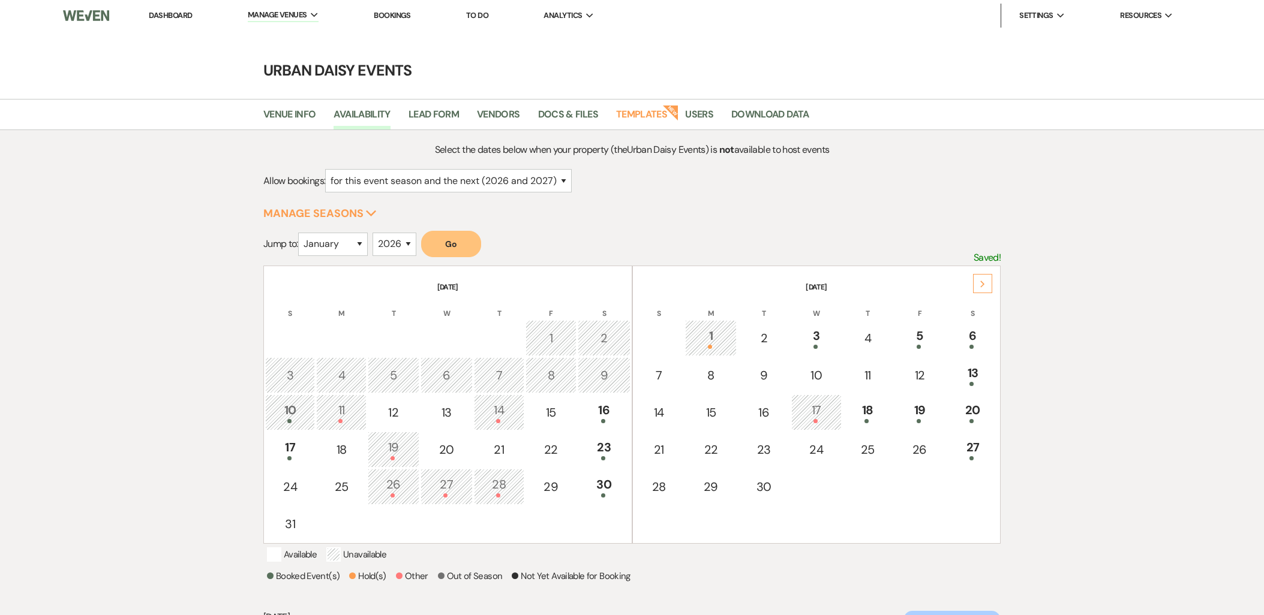
select select "2"
select select "2026"
click at [178, 13] on link "Dashboard" at bounding box center [170, 15] width 43 height 10
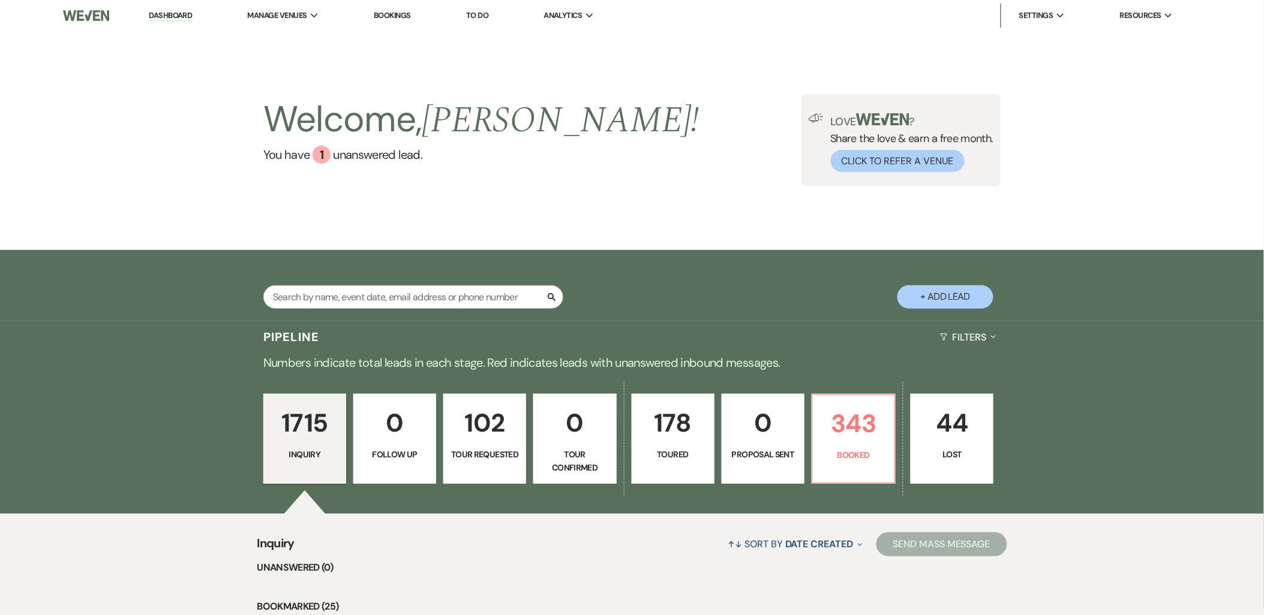
scroll to position [200, 0]
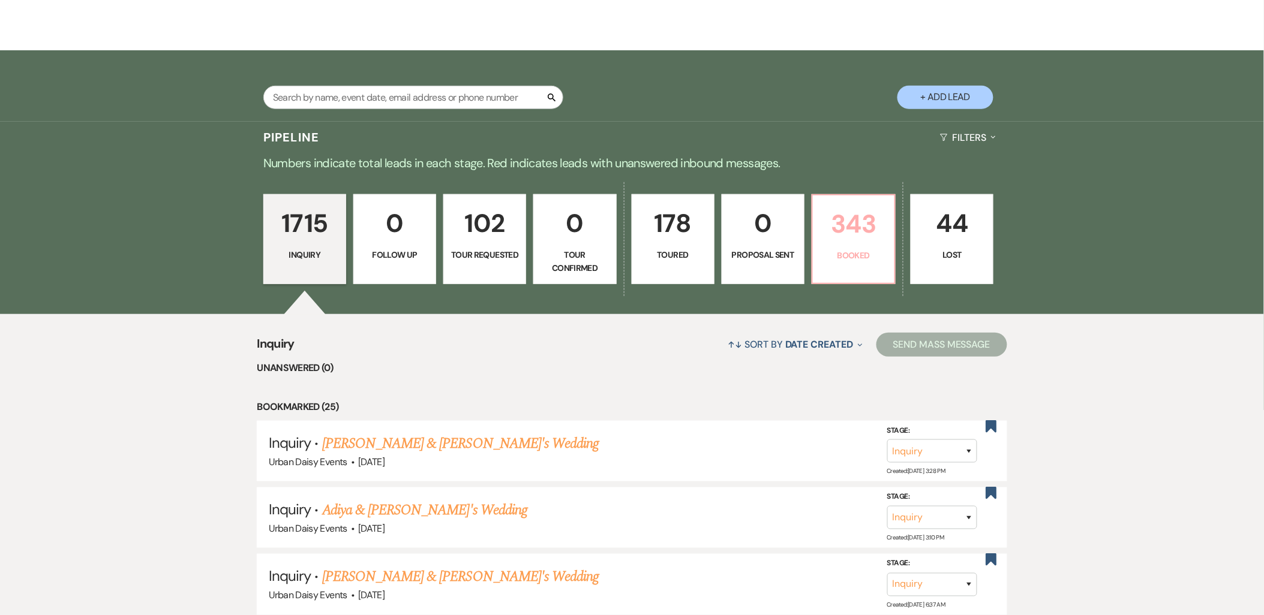
click at [865, 247] on link "343 Booked" at bounding box center [854, 239] width 84 height 90
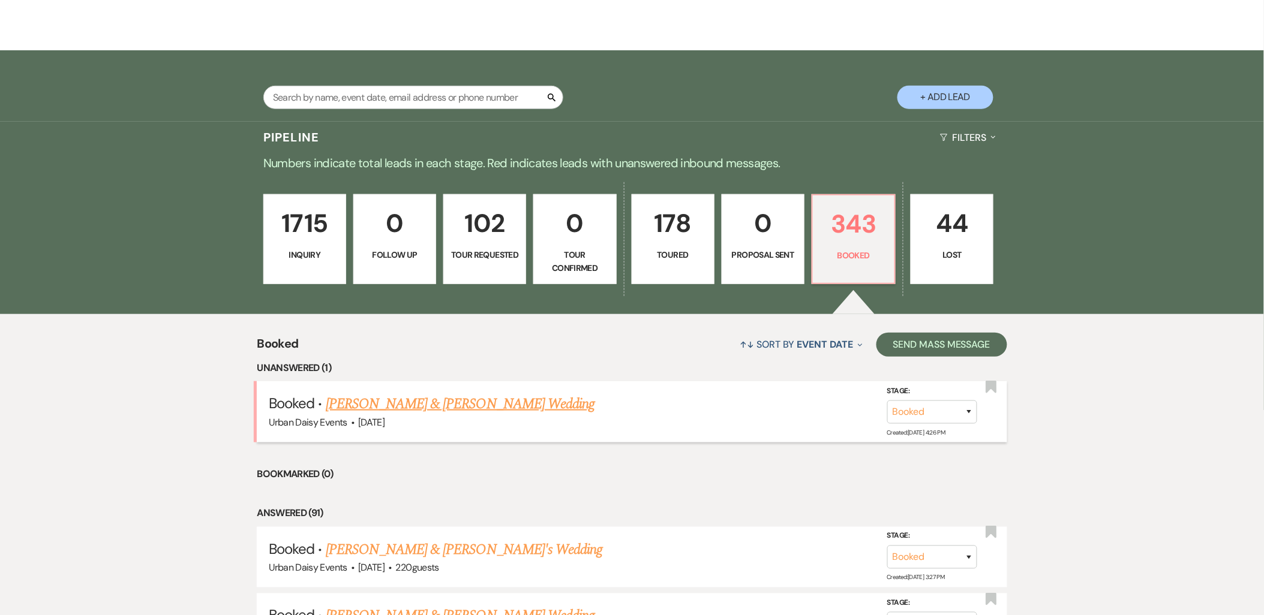
click at [464, 398] on link "[PERSON_NAME] & [PERSON_NAME] Wedding" at bounding box center [460, 404] width 269 height 22
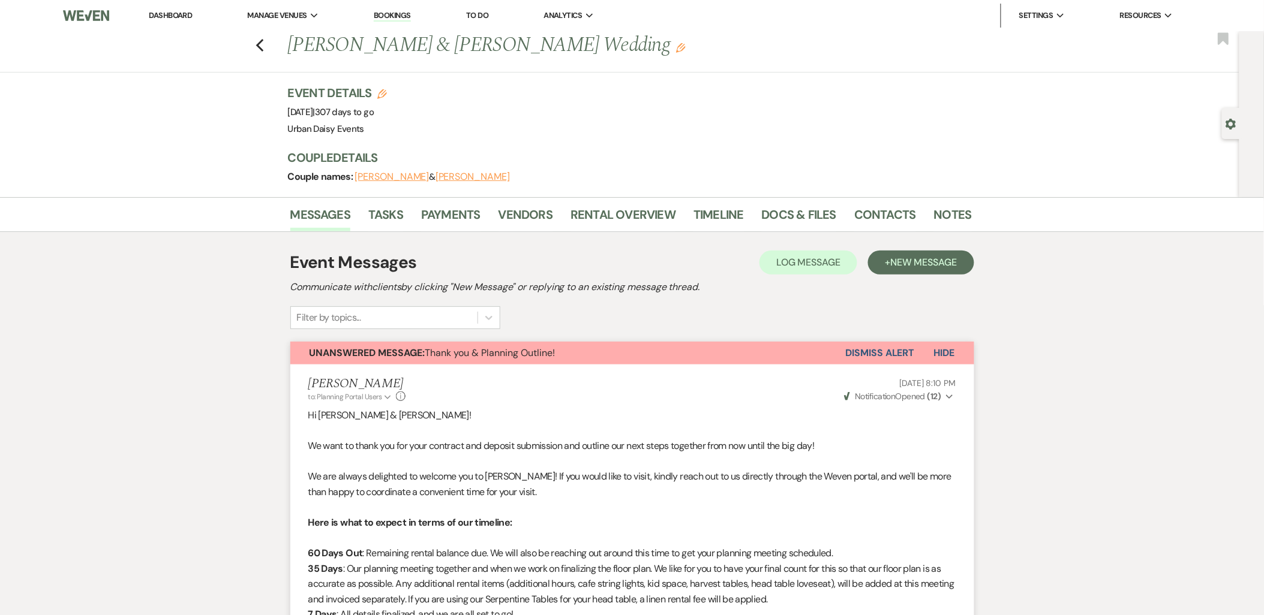
click at [170, 14] on link "Dashboard" at bounding box center [170, 15] width 43 height 10
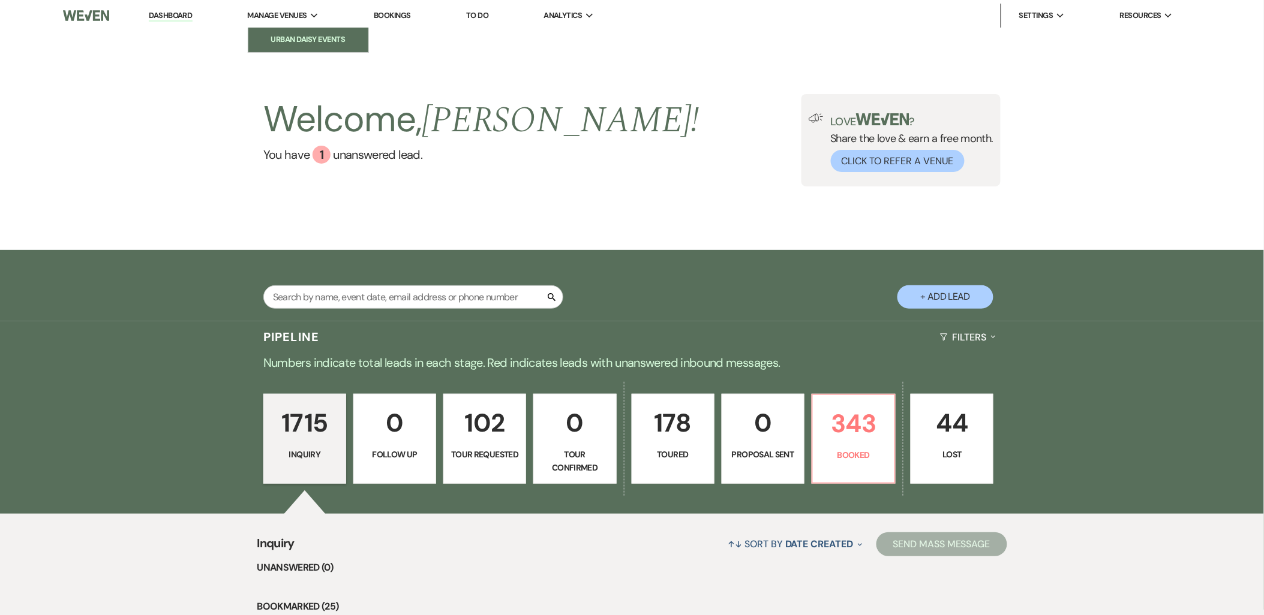
click at [280, 38] on li "Urban Daisy Events" at bounding box center [308, 40] width 108 height 12
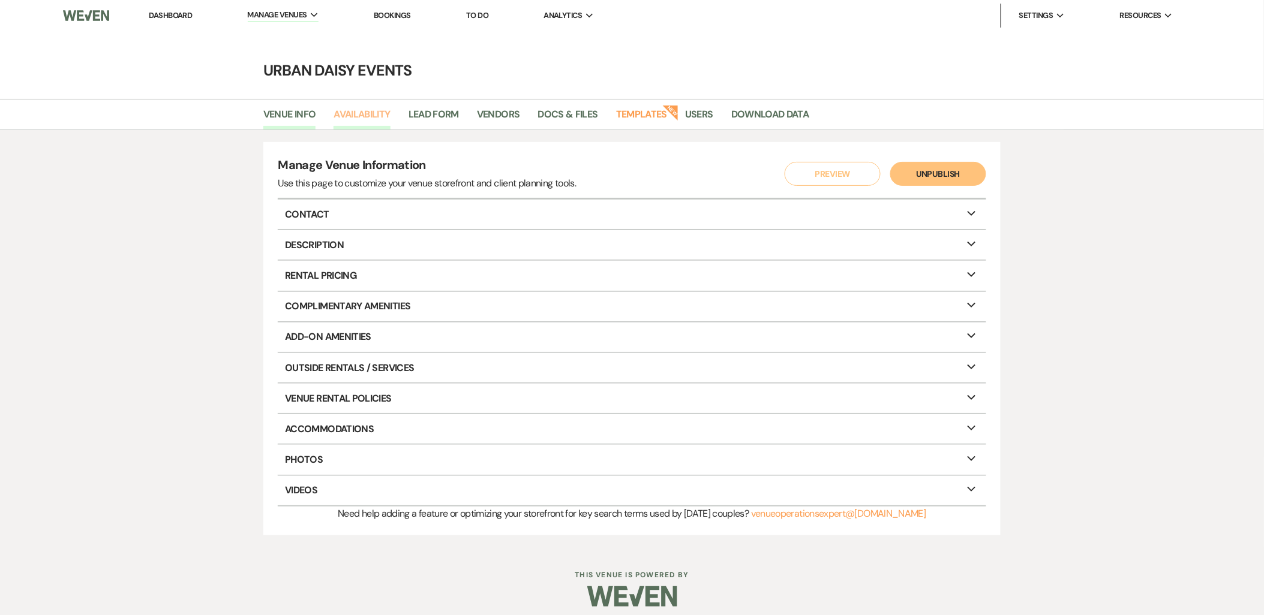
click at [334, 117] on link "Availability" at bounding box center [362, 118] width 56 height 23
select select "2"
select select "2026"
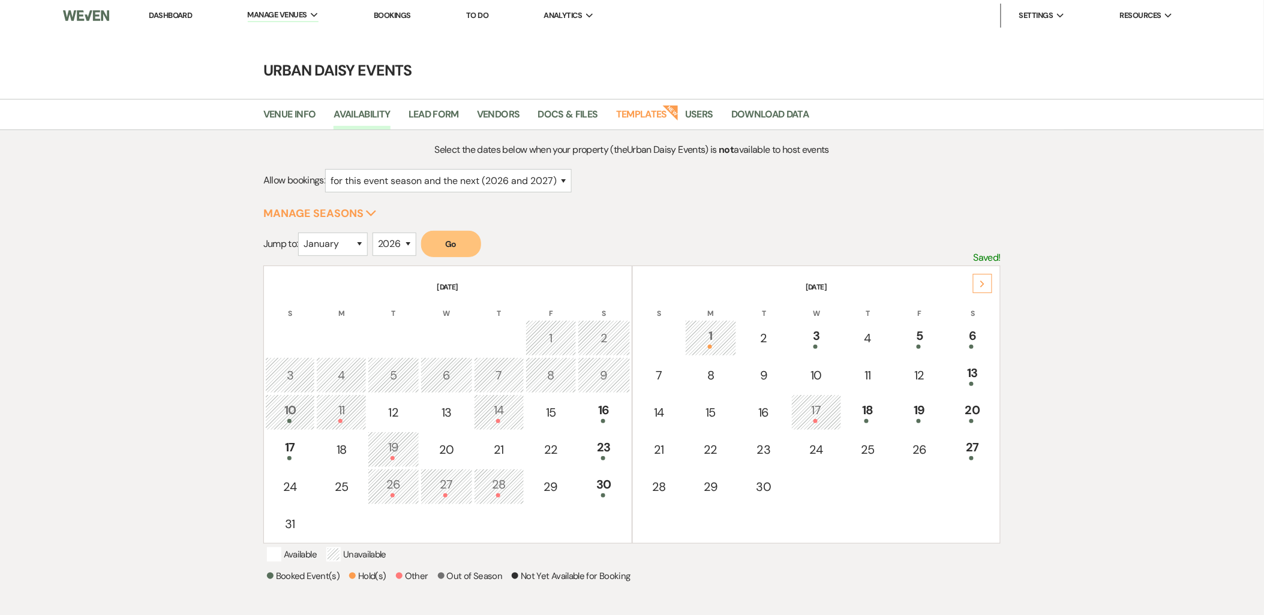
click at [986, 286] on icon "Next" at bounding box center [983, 284] width 6 height 7
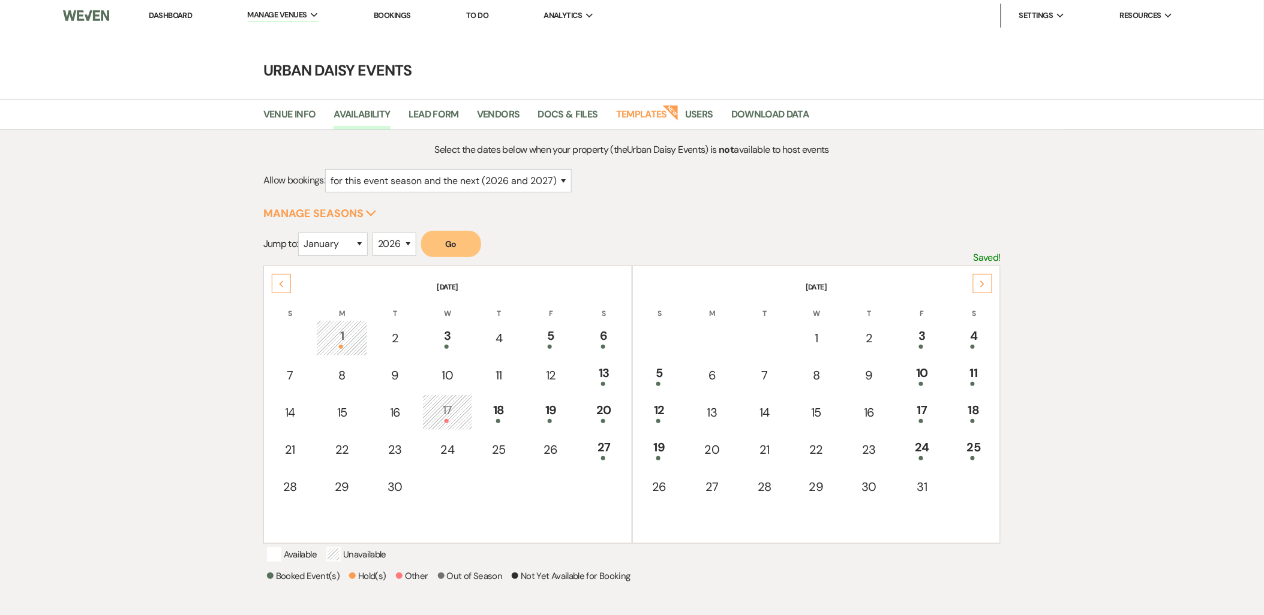
click at [986, 286] on icon "Next" at bounding box center [983, 284] width 6 height 7
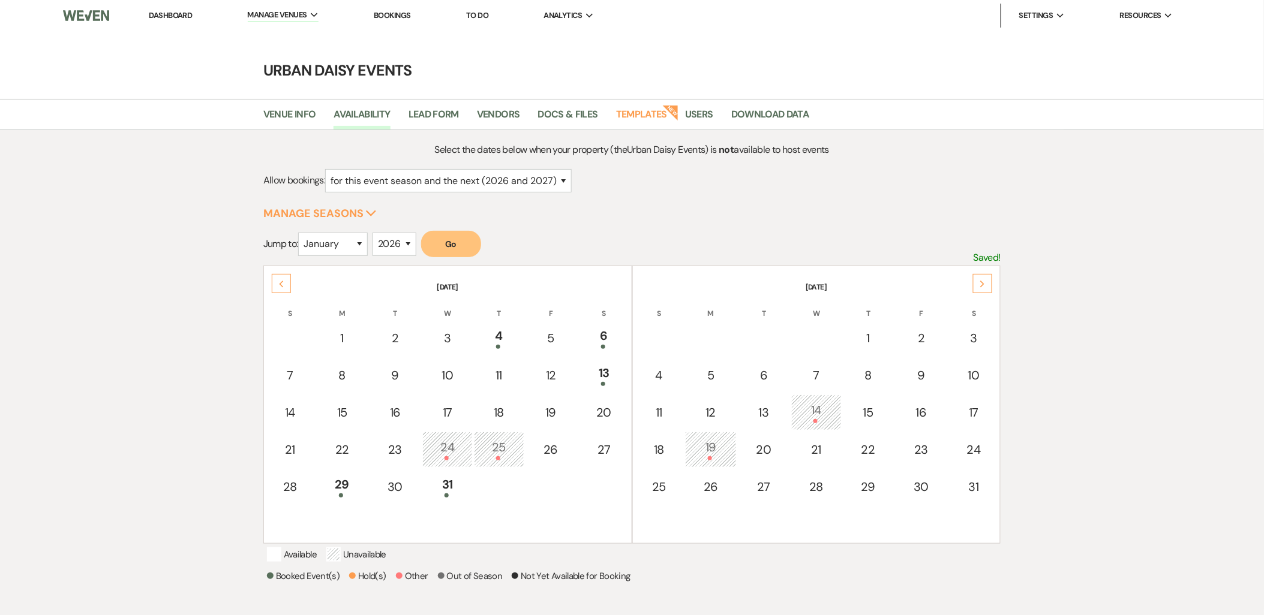
click at [986, 286] on icon "Next" at bounding box center [983, 284] width 6 height 7
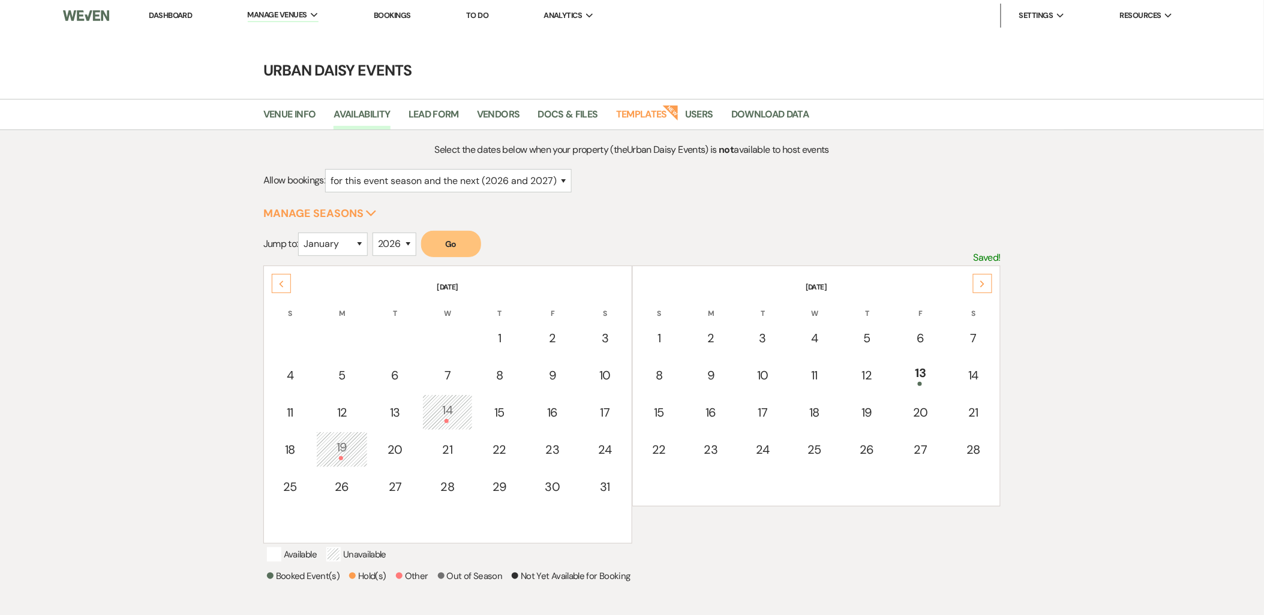
click at [986, 286] on icon "Next" at bounding box center [983, 284] width 6 height 7
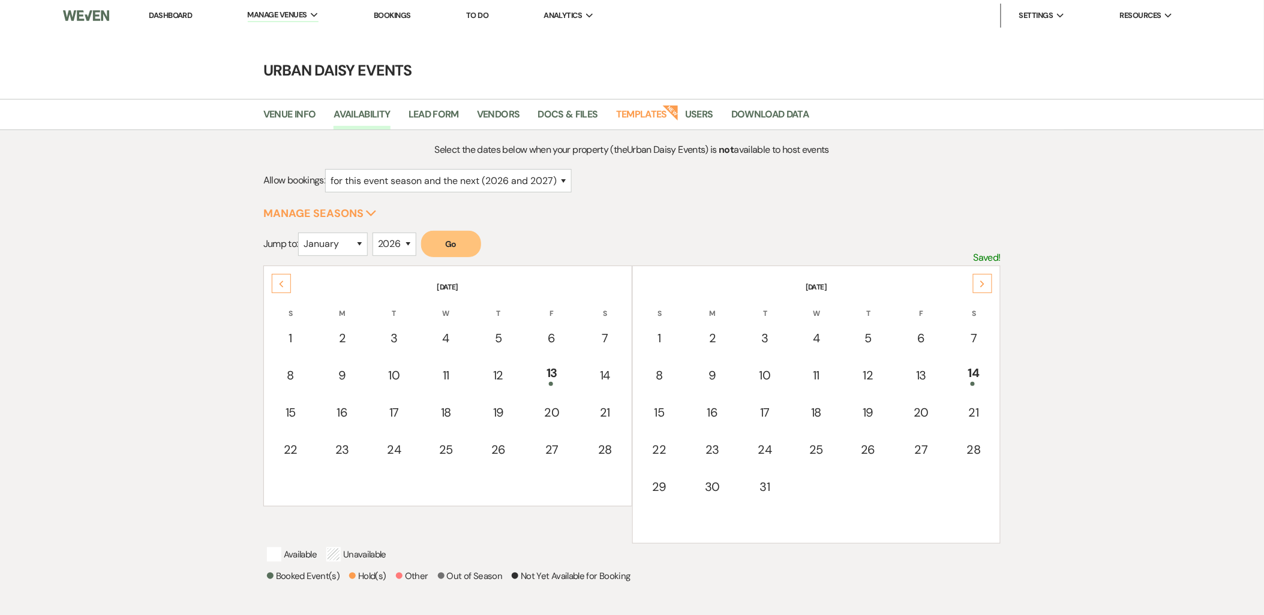
click at [986, 286] on icon "Next" at bounding box center [983, 284] width 6 height 7
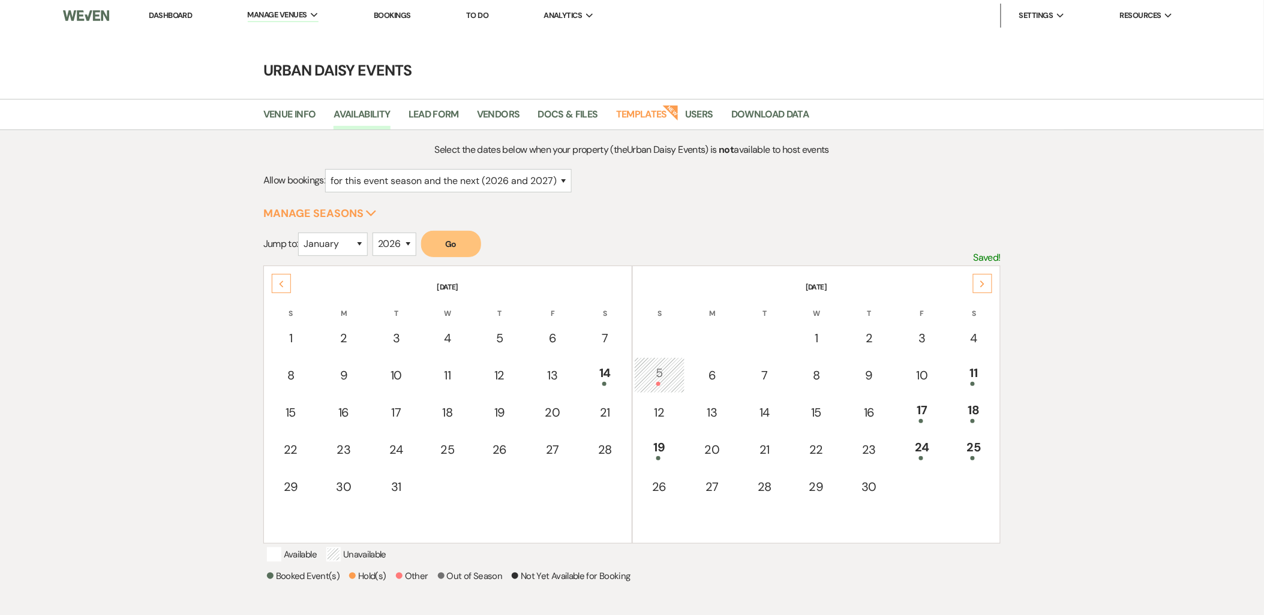
click at [986, 286] on icon "Next" at bounding box center [983, 284] width 6 height 7
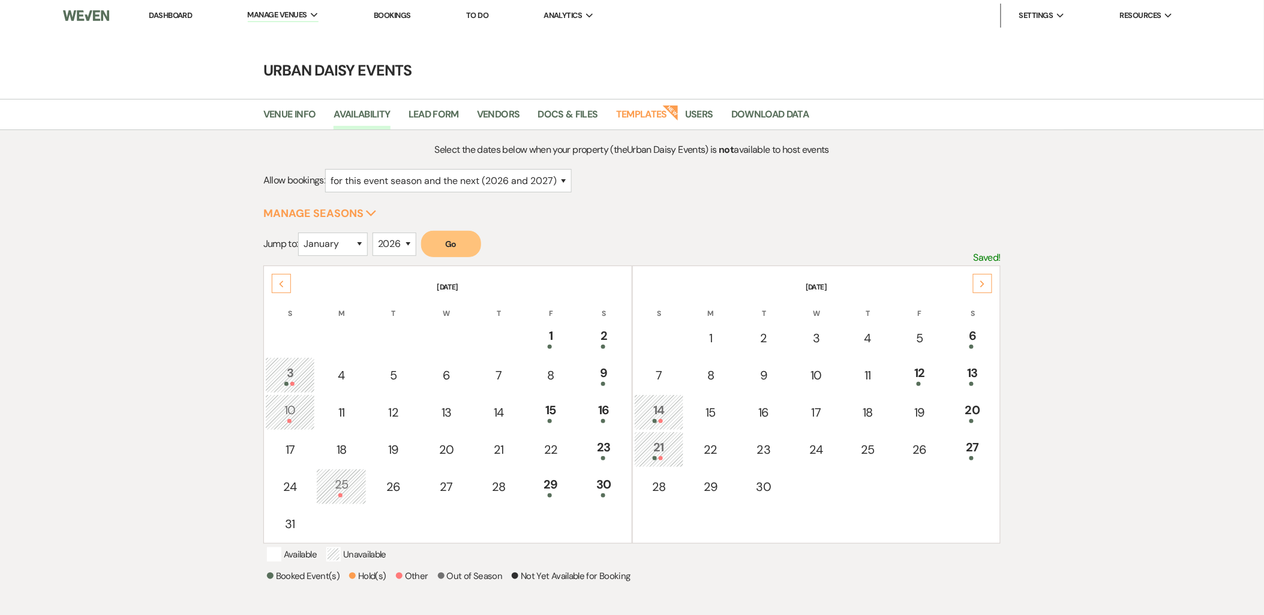
click at [986, 286] on icon "Next" at bounding box center [983, 284] width 6 height 7
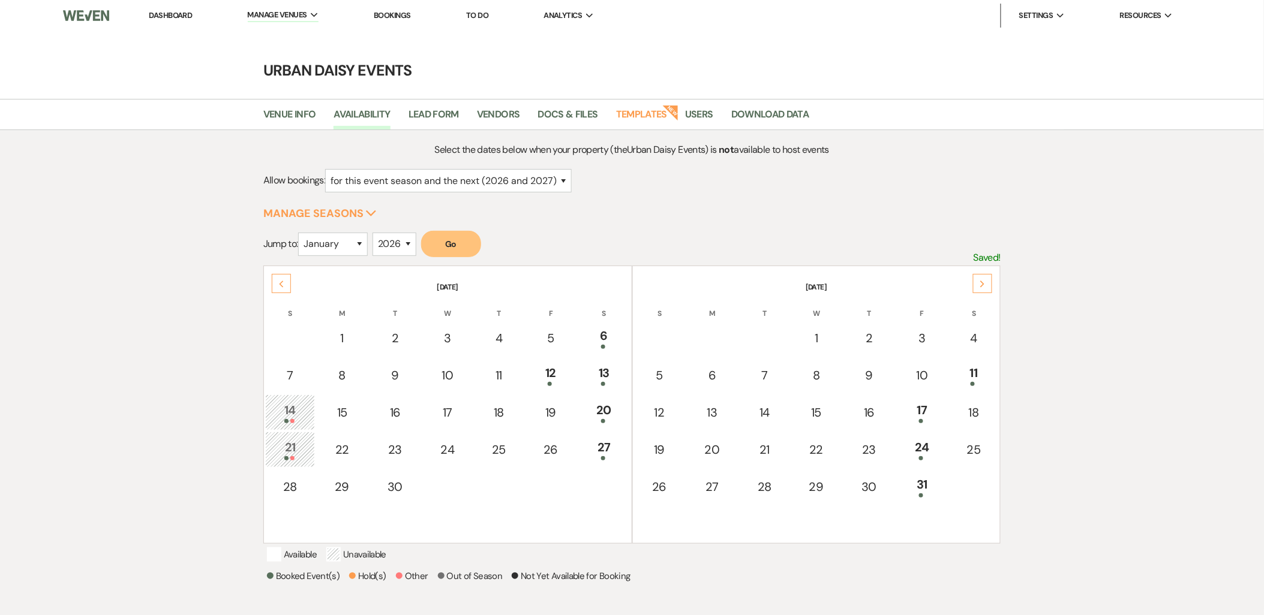
click at [283, 420] on div at bounding box center [290, 421] width 37 height 4
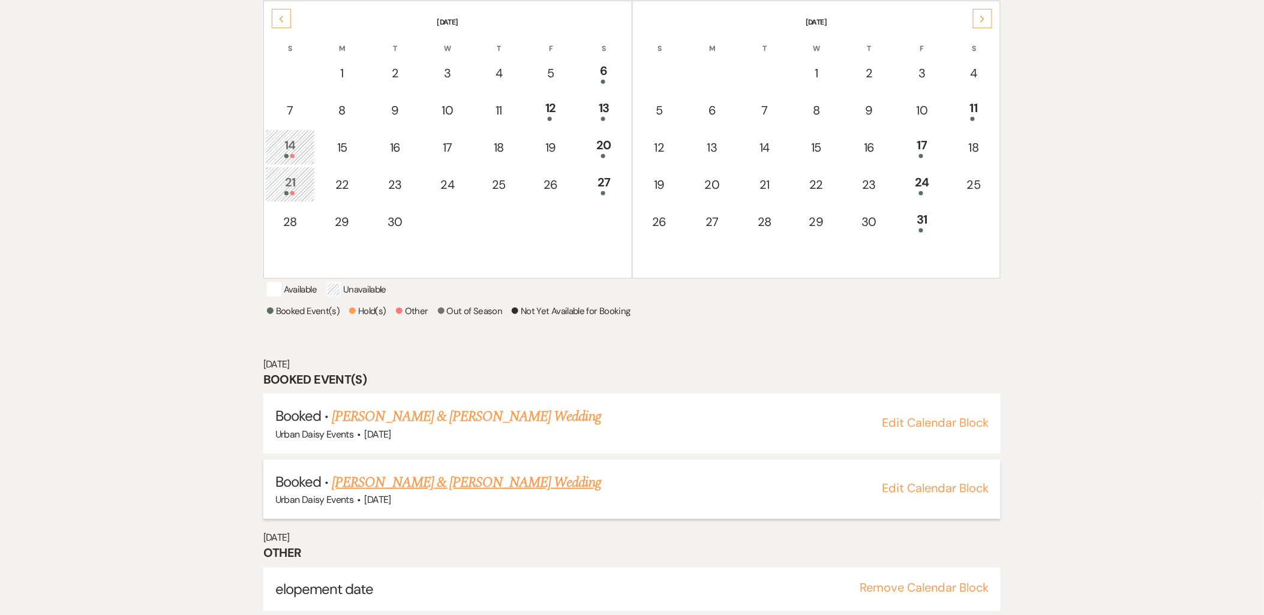
scroll to position [283, 0]
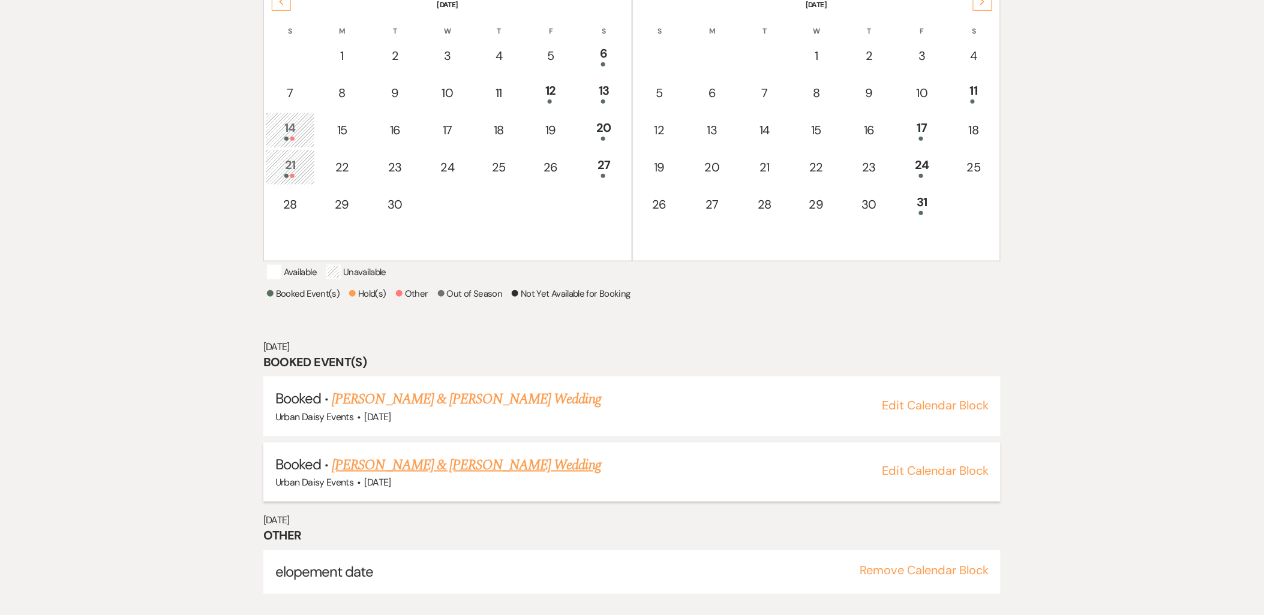
click at [422, 476] on link "Marissa Gilbertson & Mark Schmidt's Wedding" at bounding box center [466, 466] width 269 height 22
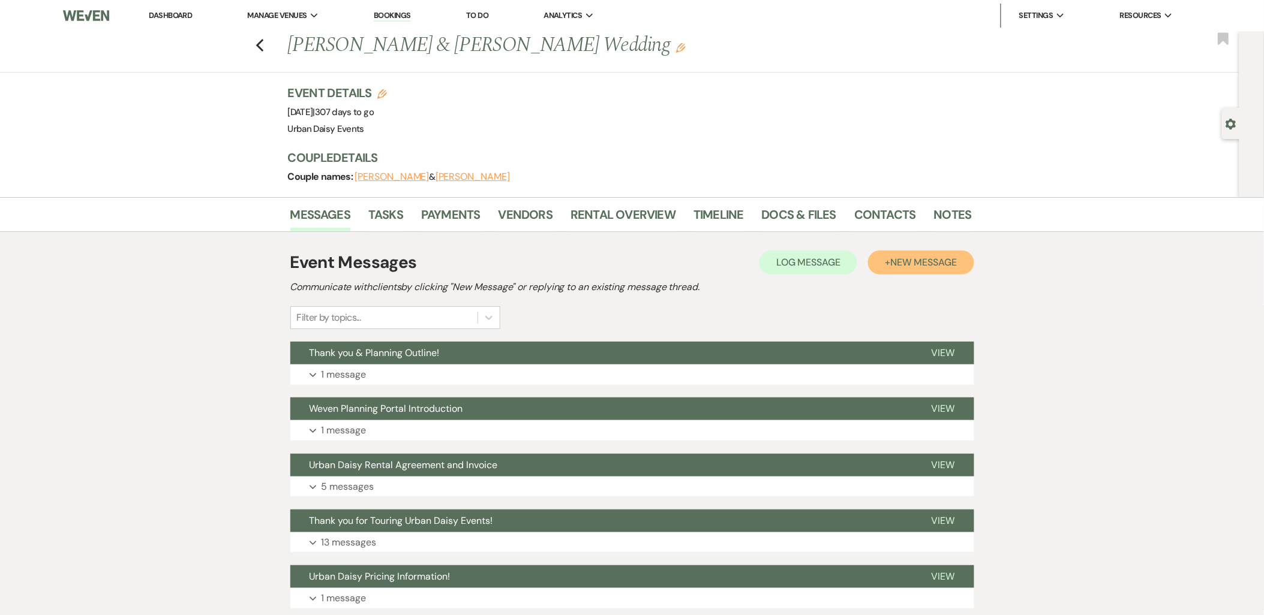
click at [909, 266] on span "New Message" at bounding box center [923, 262] width 67 height 13
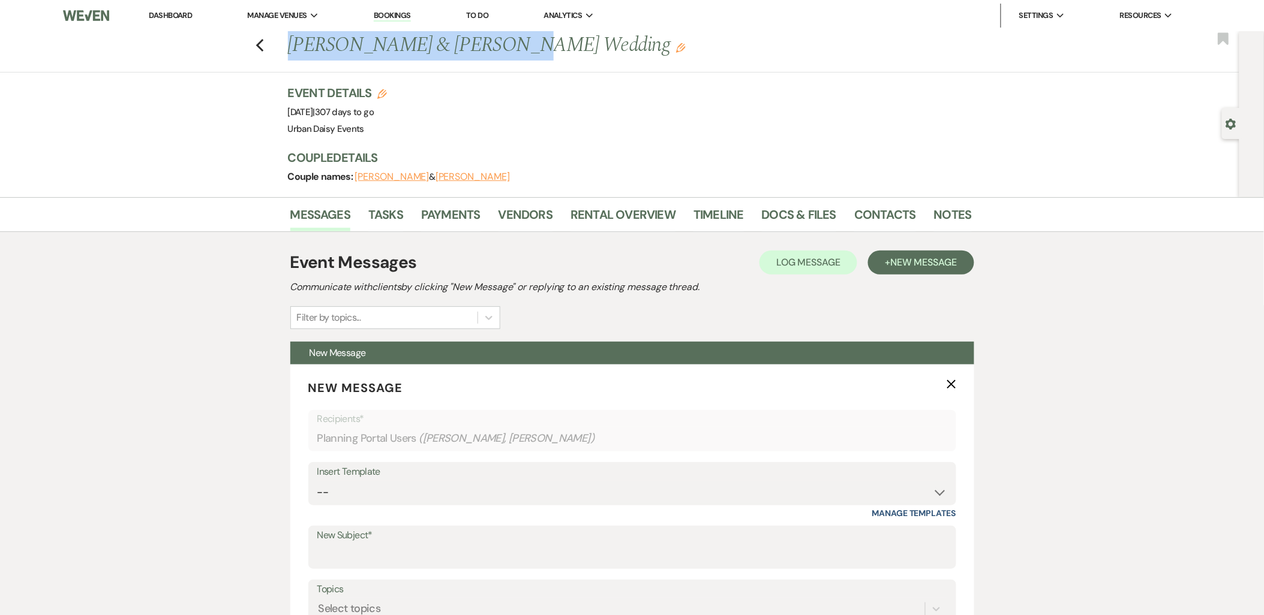
drag, startPoint x: 497, startPoint y: 50, endPoint x: 297, endPoint y: 51, distance: 199.7
click at [297, 51] on h1 "Marissa Gilbertson & Mark Schmidt's Wedding Edit" at bounding box center [556, 45] width 537 height 29
copy h1 "Marissa Gilbertson & Mark"
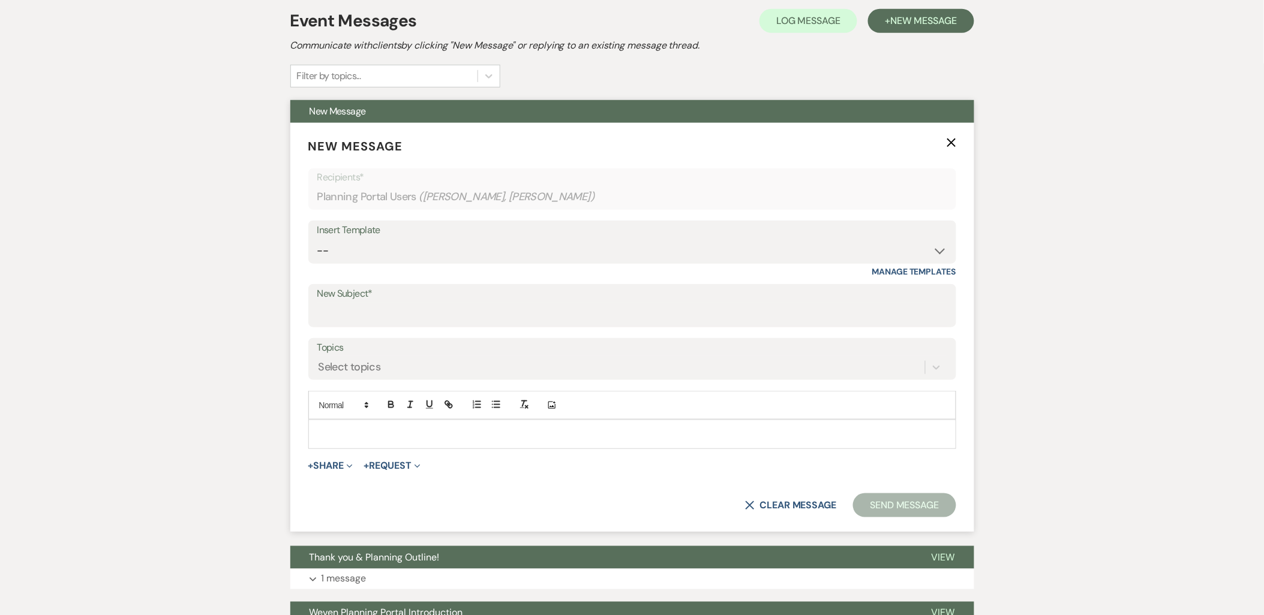
scroll to position [266, 0]
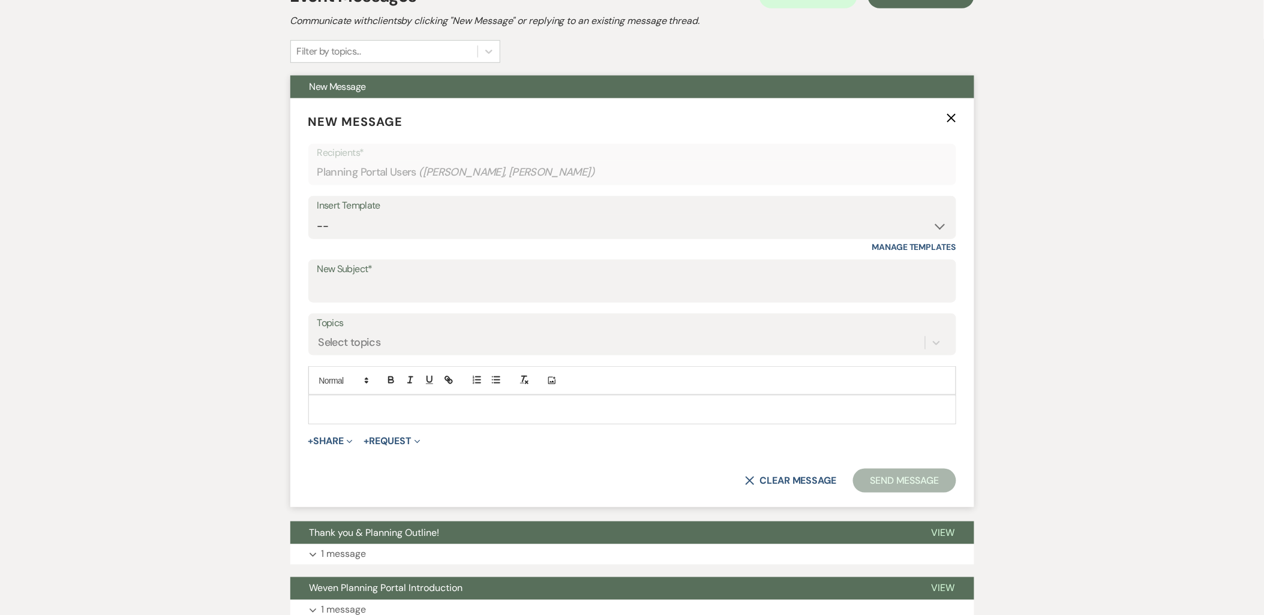
click at [414, 415] on p at bounding box center [632, 409] width 629 height 13
drag, startPoint x: 383, startPoint y: 407, endPoint x: 356, endPoint y: 408, distance: 26.4
click at [350, 408] on span "Marissa Gilbertson & Mark" at bounding box center [384, 409] width 132 height 11
click at [371, 528] on span "Thank you & Planning Outline!" at bounding box center [375, 533] width 130 height 13
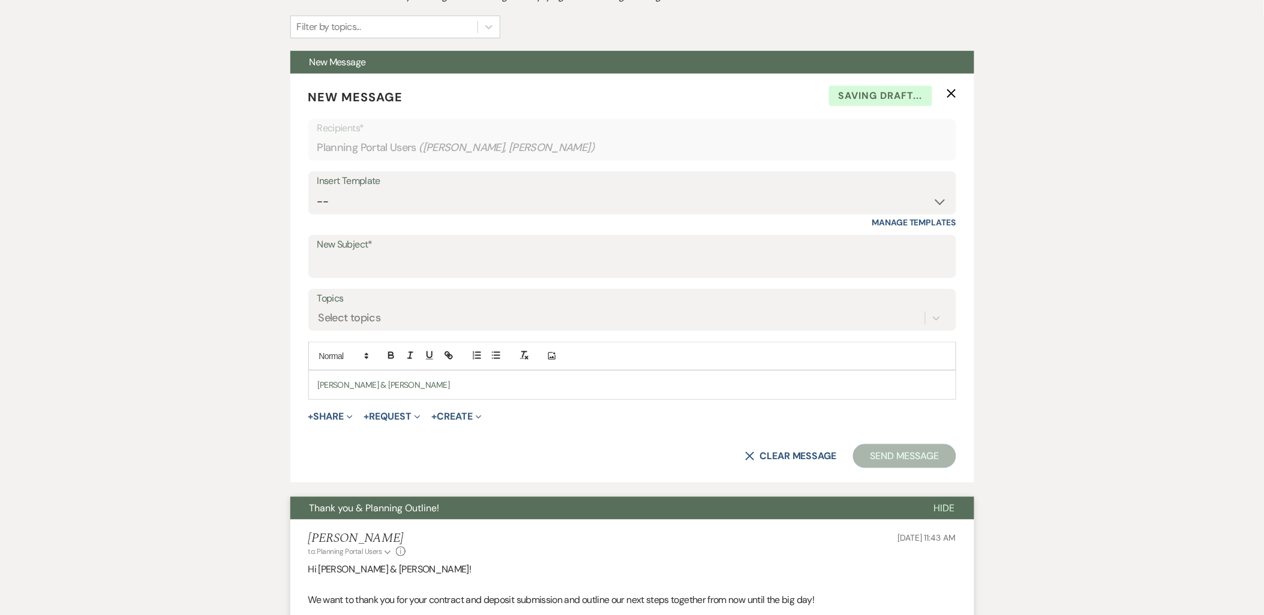
scroll to position [333, 0]
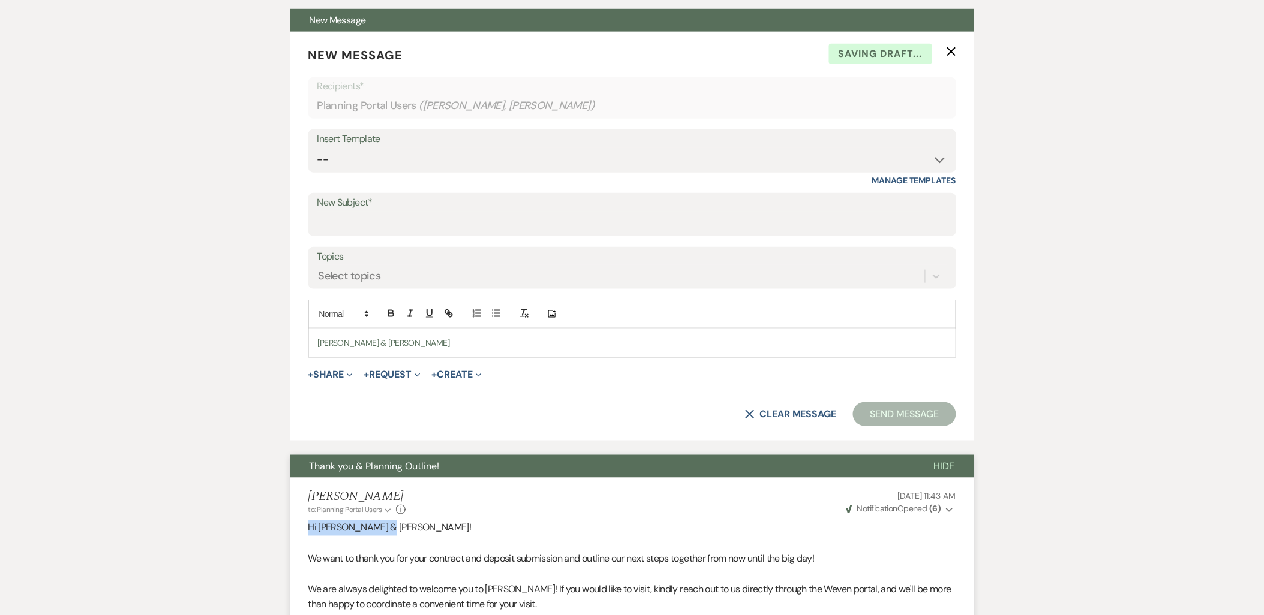
drag, startPoint x: 402, startPoint y: 527, endPoint x: 244, endPoint y: 524, distance: 158.4
copy p "Hi Marissa & Mark!"
drag, startPoint x: 460, startPoint y: 348, endPoint x: 296, endPoint y: 348, distance: 163.8
click at [296, 348] on form "New Message X Draft saved! Recipients* Planning Portal Users ( Marissa Gilberts…" at bounding box center [632, 236] width 684 height 409
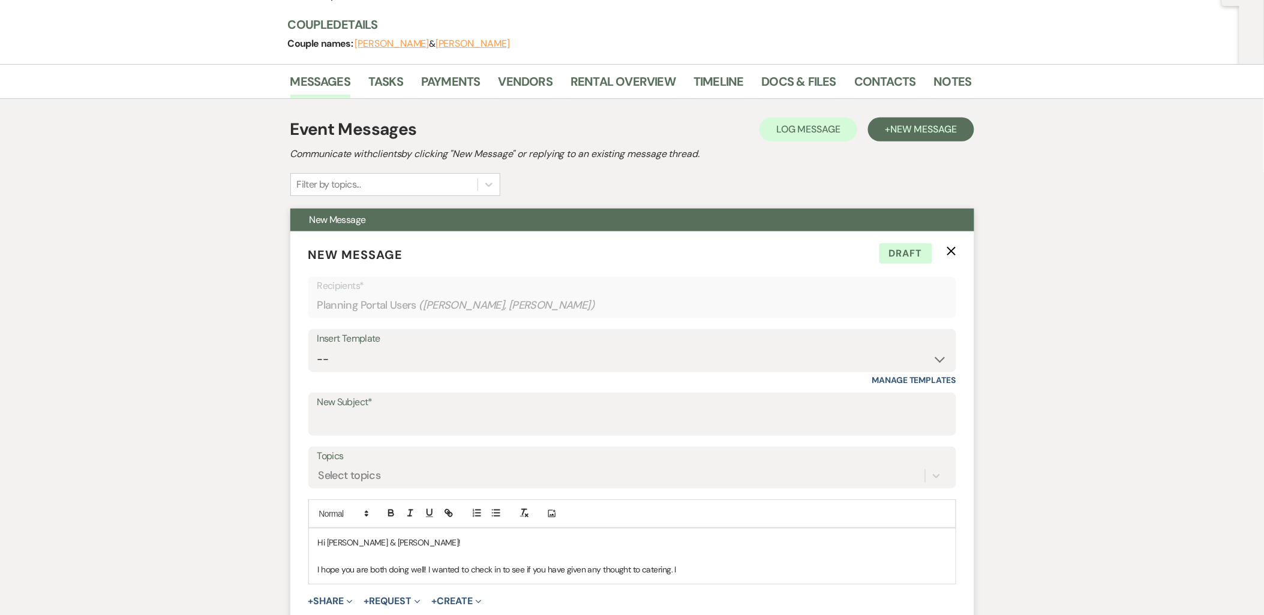
scroll to position [200, 0]
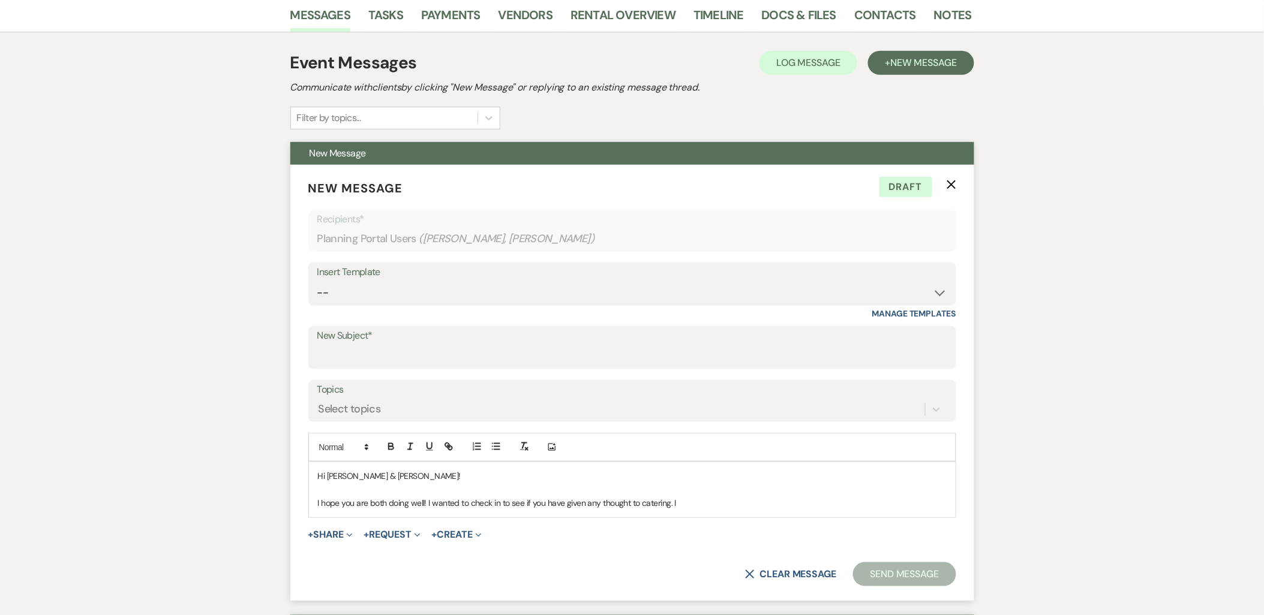
click at [686, 501] on p "I hope you are both doing well! I wanted to check in to see if you have given a…" at bounding box center [632, 503] width 629 height 13
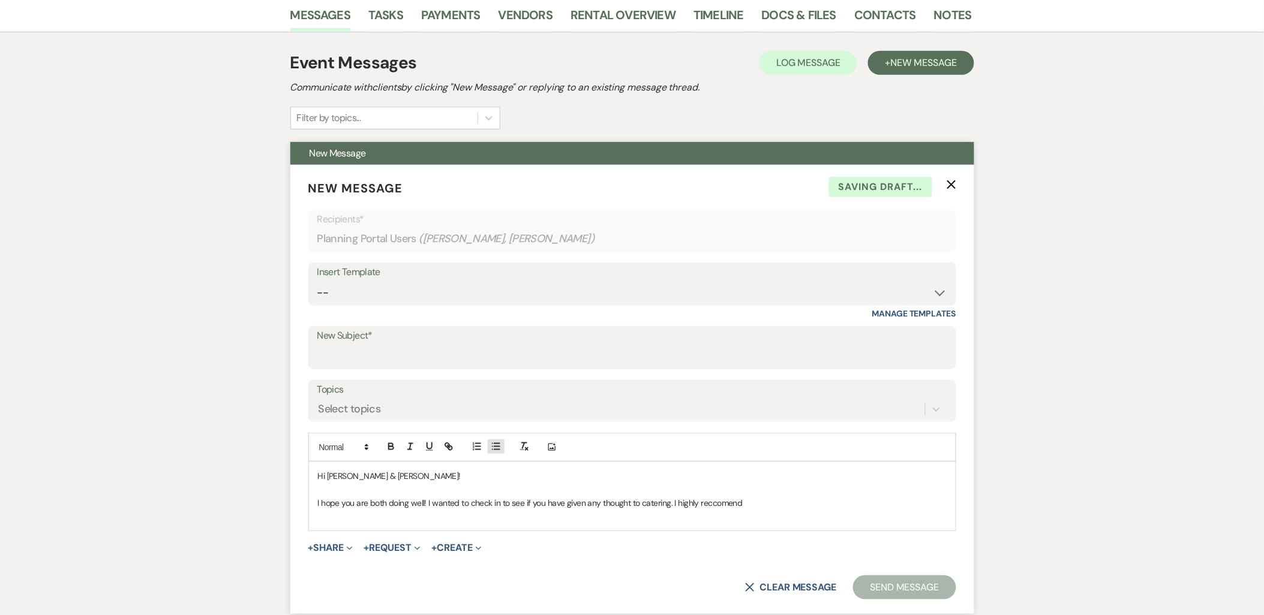
click at [498, 446] on icon "button" at bounding box center [496, 446] width 11 height 11
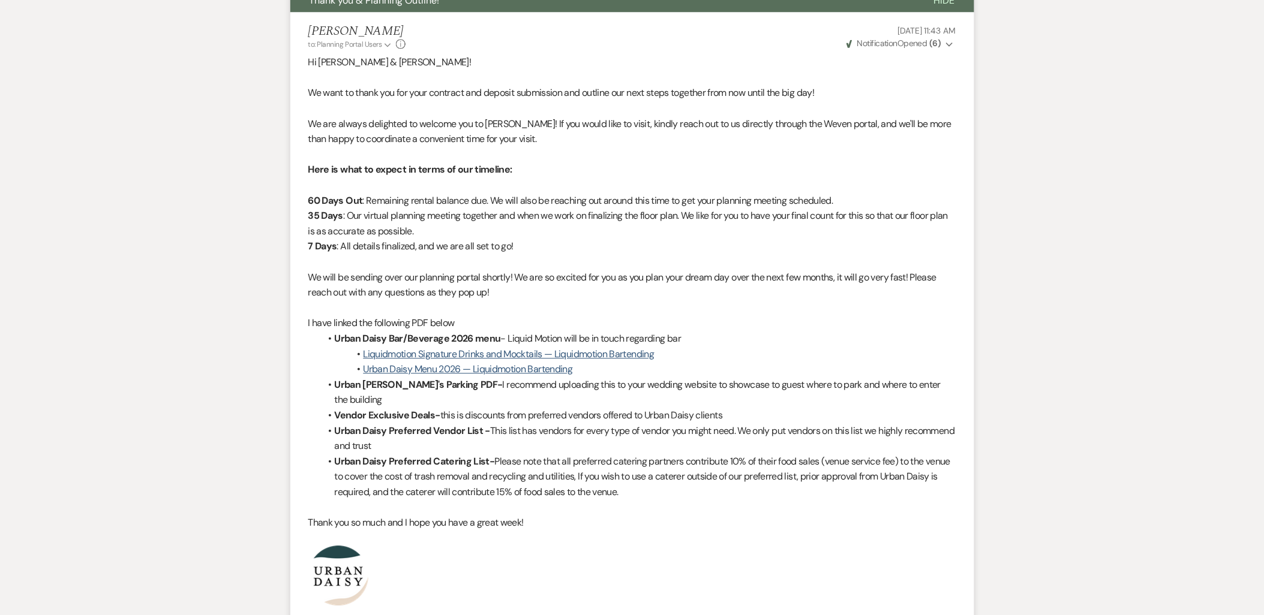
scroll to position [1066, 0]
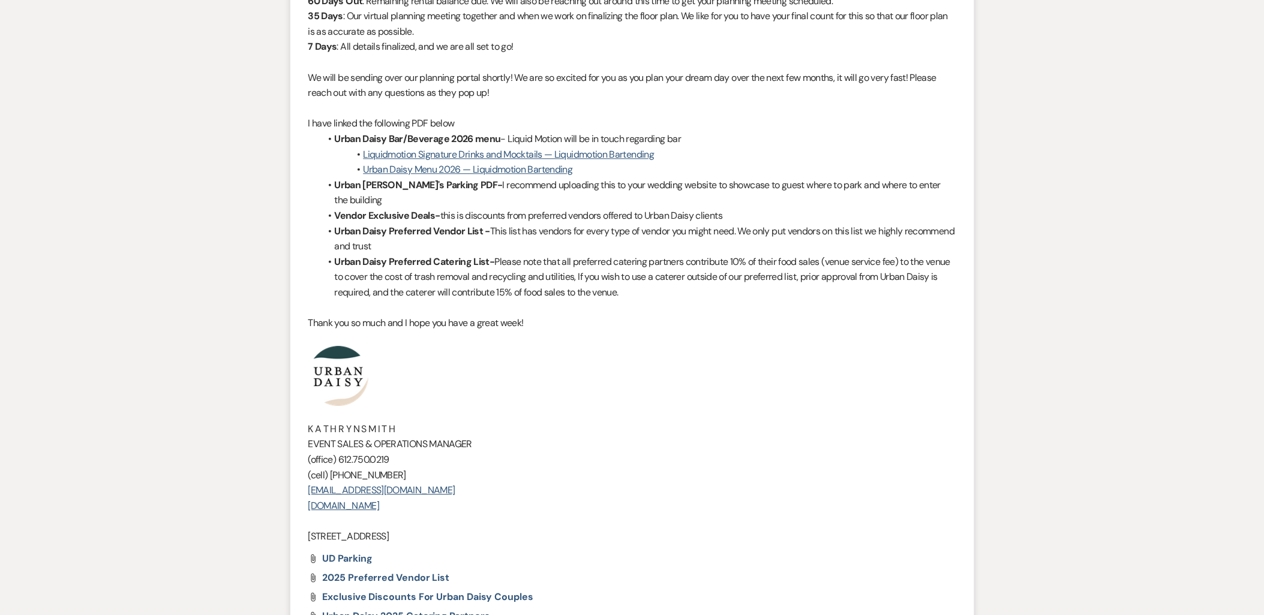
click at [416, 610] on span "Urban Daisy 2025 Catering Partners" at bounding box center [406, 616] width 167 height 13
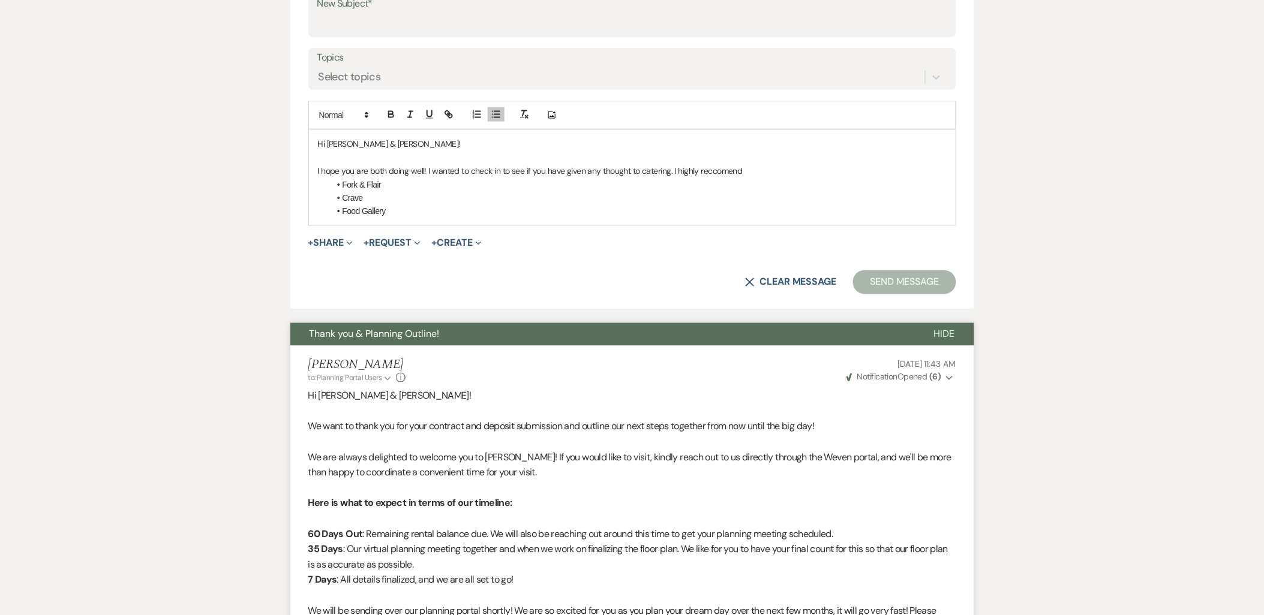
scroll to position [333, 0]
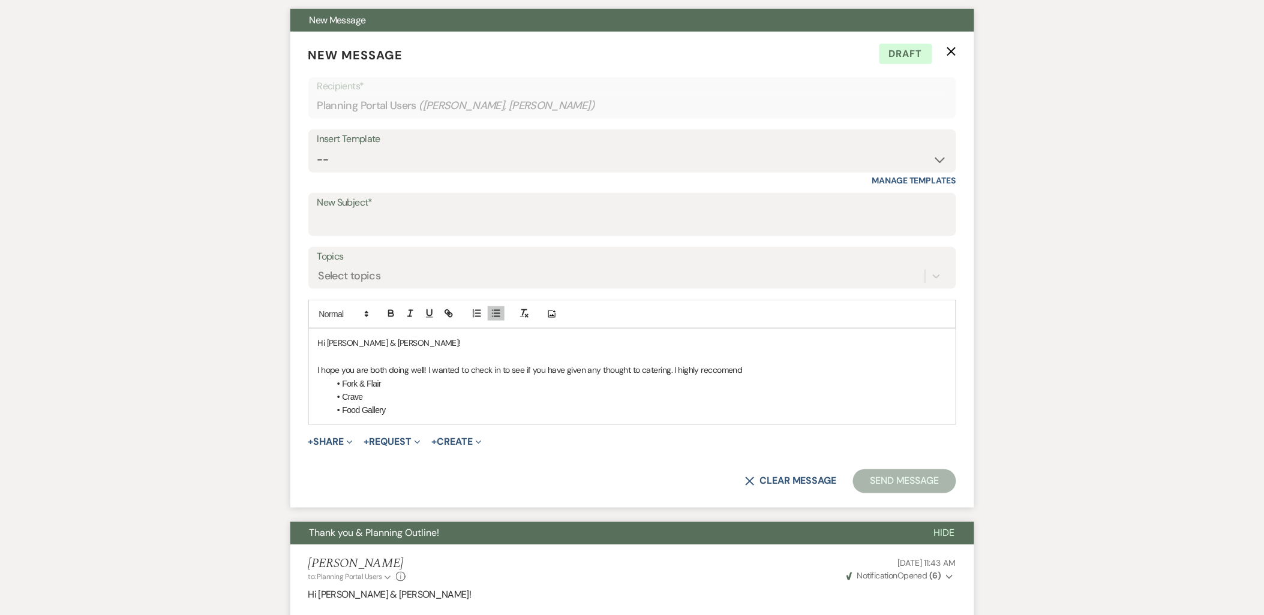
click at [387, 393] on li "Crave" at bounding box center [638, 396] width 617 height 13
click at [422, 411] on li "Food Gallery" at bounding box center [638, 410] width 617 height 13
click at [408, 381] on li "Fork & Flair" at bounding box center [638, 383] width 617 height 13
click at [769, 364] on p "I hope you are both doing well! I wanted to check in to see if you have given a…" at bounding box center [632, 369] width 629 height 13
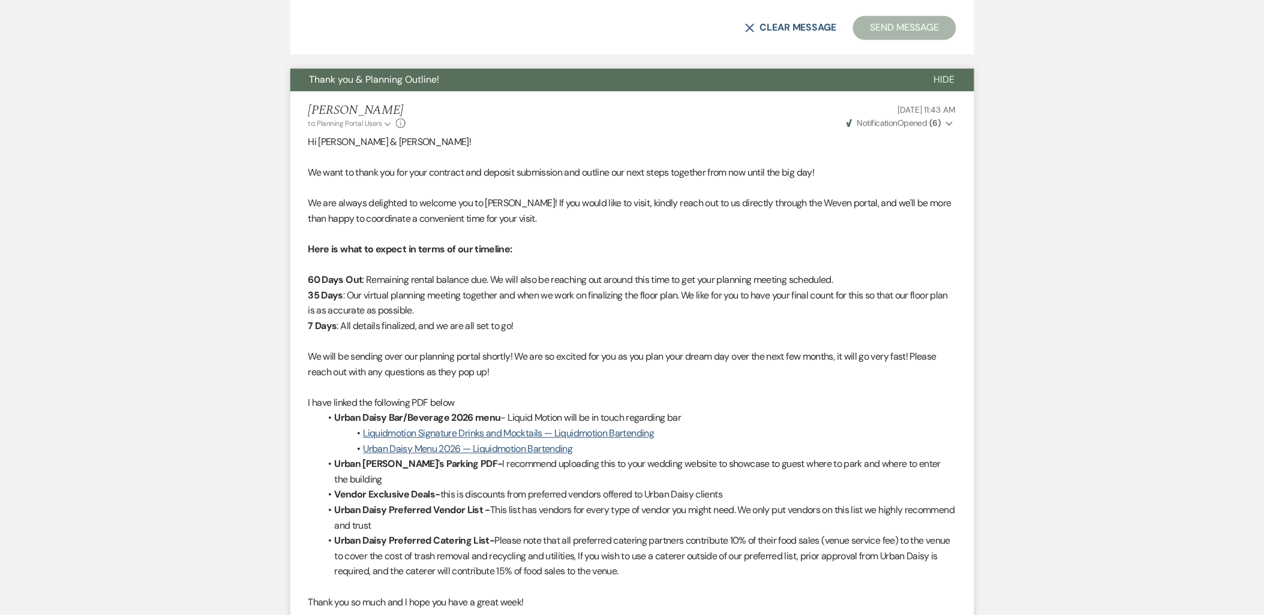
scroll to position [1066, 0]
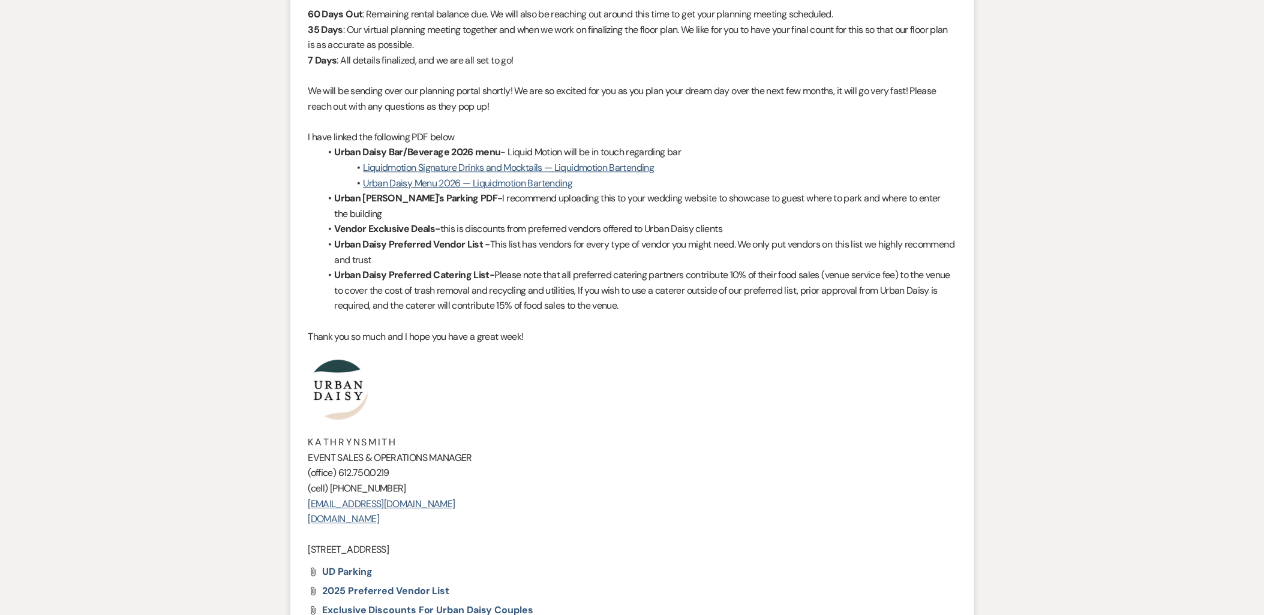
drag, startPoint x: 476, startPoint y: 533, endPoint x: 266, endPoint y: 353, distance: 276.5
click at [266, 353] on div "Messages Tasks Payments Vendors Rental Overview Timeline Docs & Files Contacts …" at bounding box center [632, 59] width 1264 height 1856
copy div "K A T H R Y N S M I T H EVENT SALES & OPERATIONS MANAGER (office) 612.750.0219 …"
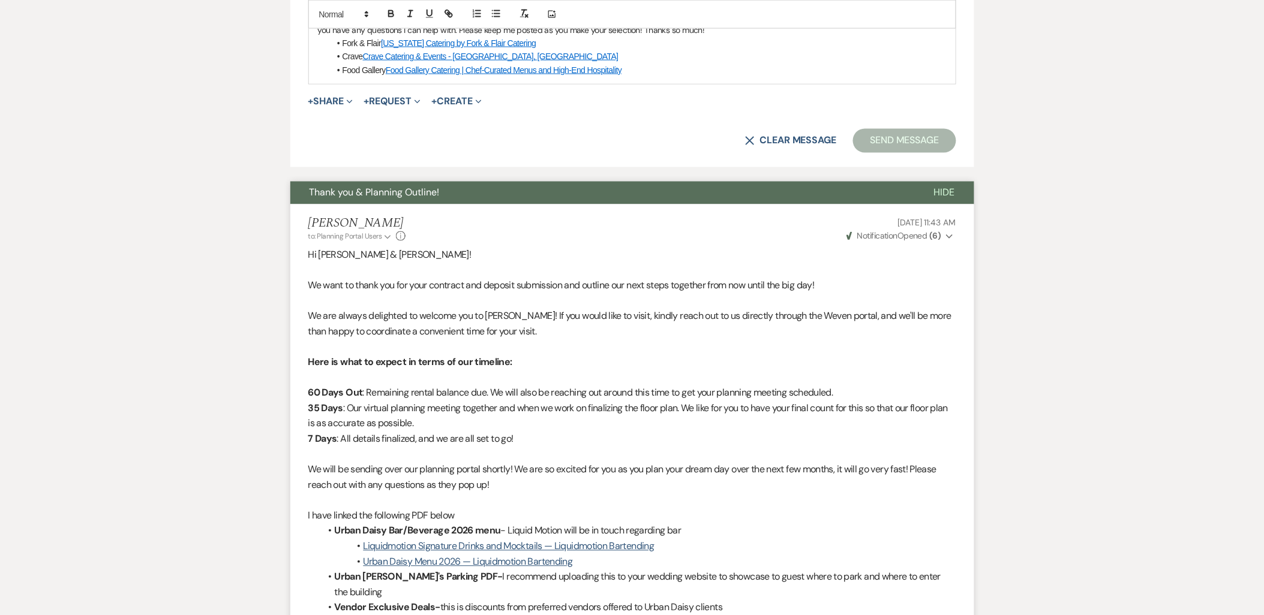
scroll to position [533, 0]
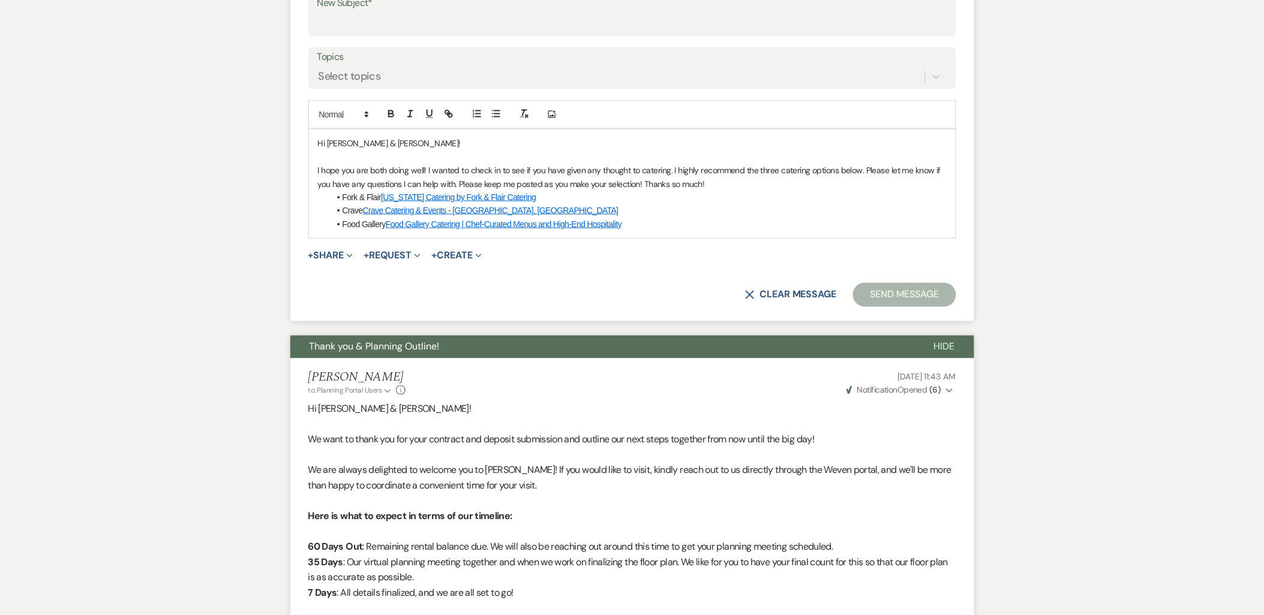
click at [645, 225] on li "Food Gallery Food Gallery Catering | Chef-Curated Menus and High-End Hospitality" at bounding box center [638, 224] width 617 height 13
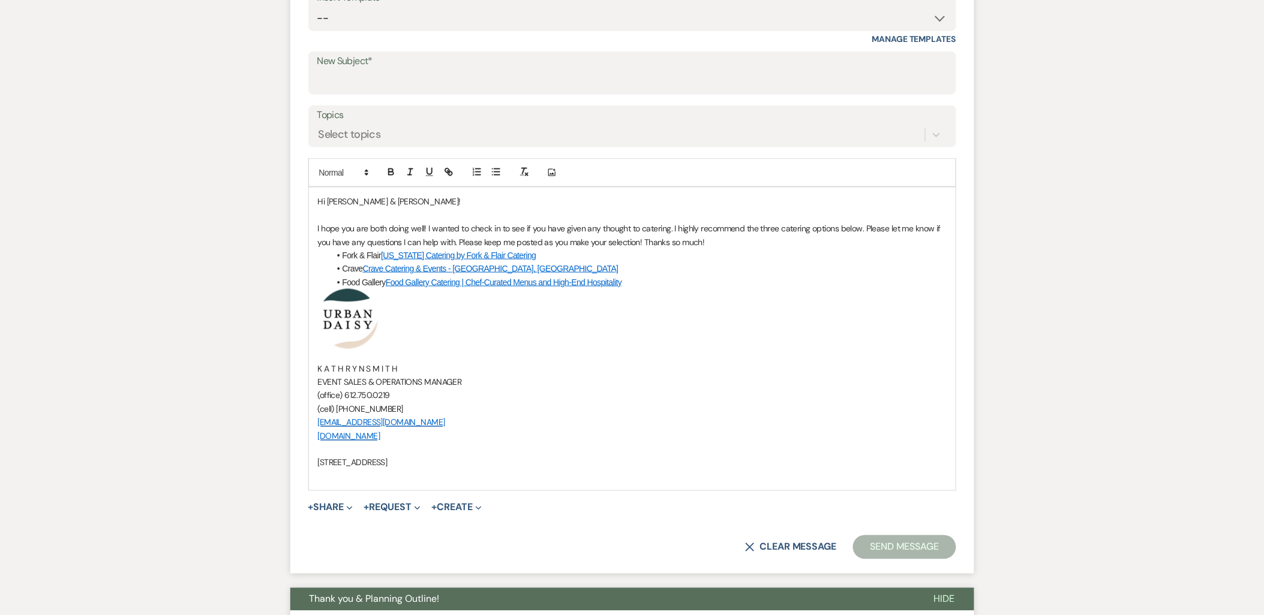
scroll to position [399, 0]
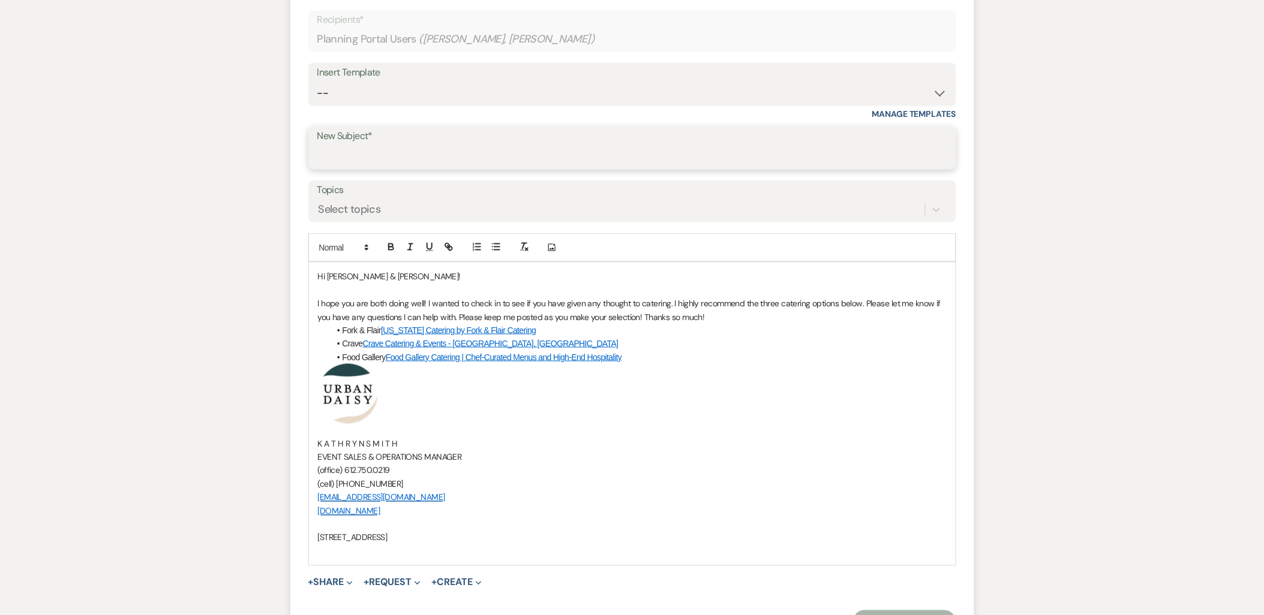
click at [398, 151] on input "New Subject*" at bounding box center [632, 156] width 630 height 23
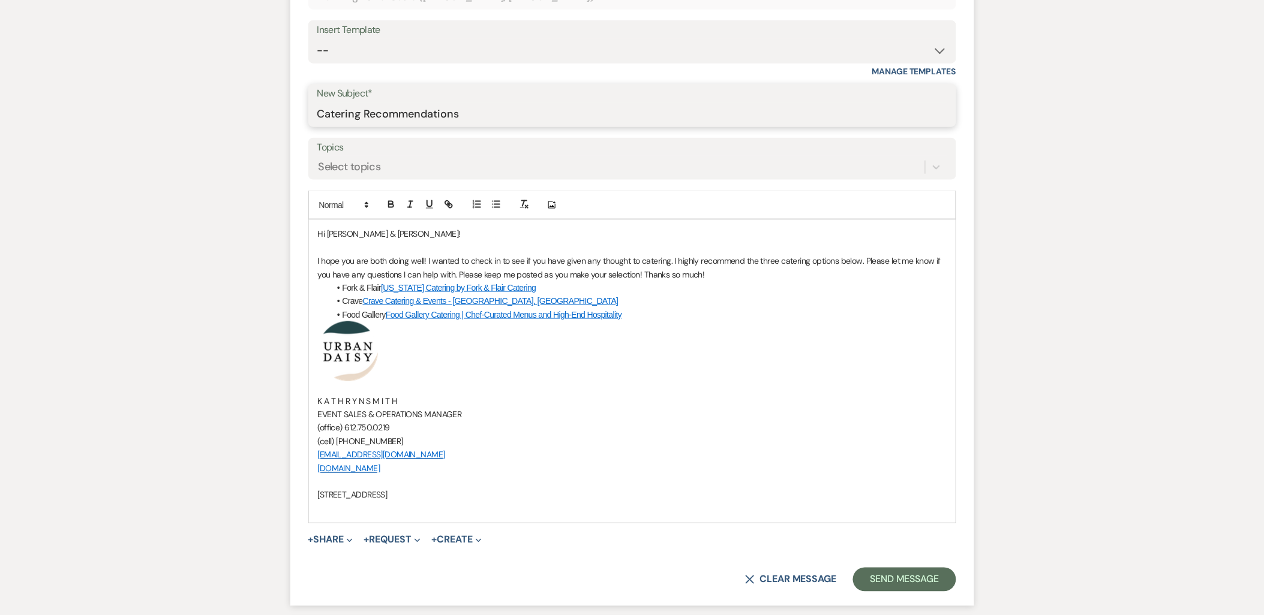
scroll to position [466, 0]
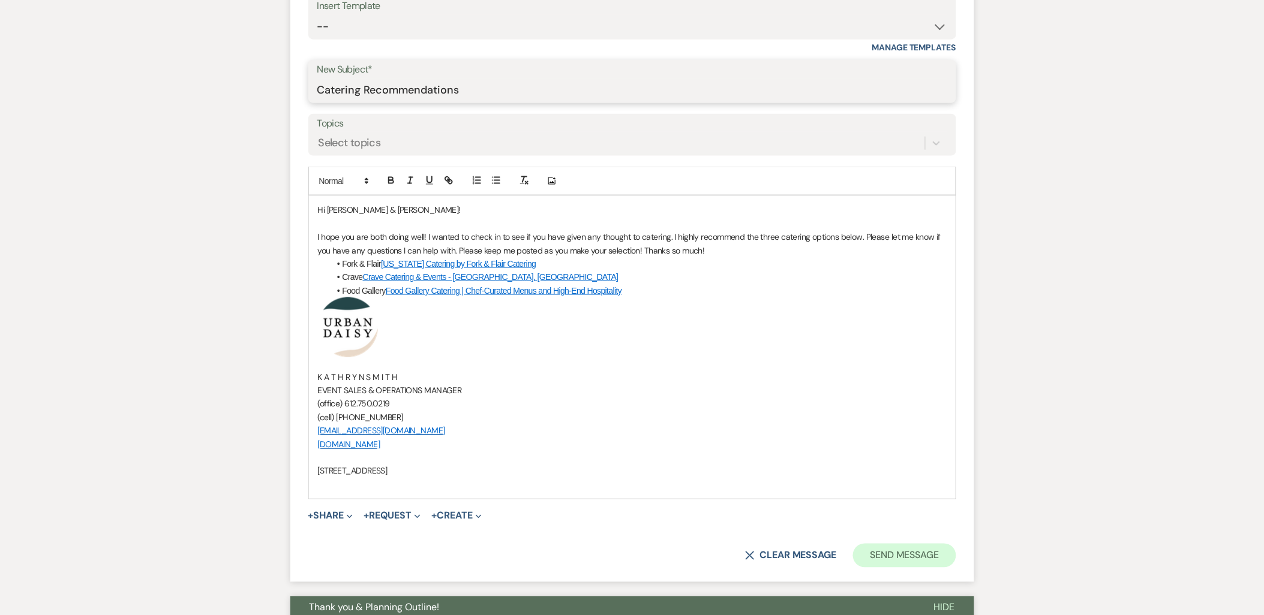
type input "Catering Recommendations"
click at [881, 548] on button "Send Message" at bounding box center [904, 556] width 103 height 24
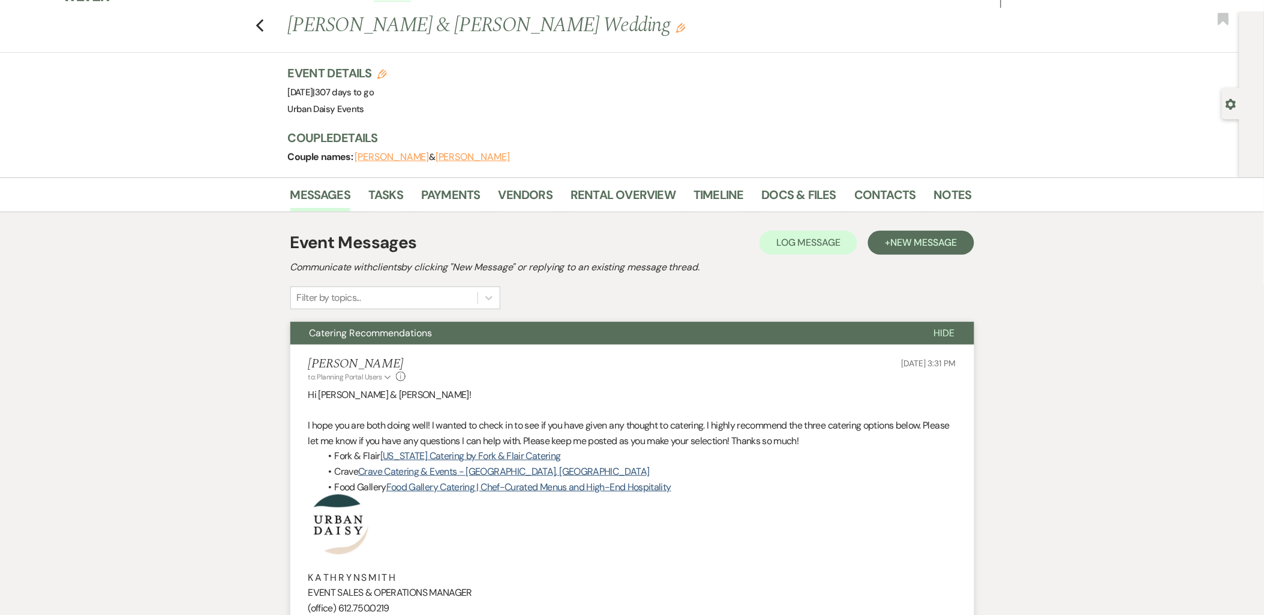
scroll to position [0, 0]
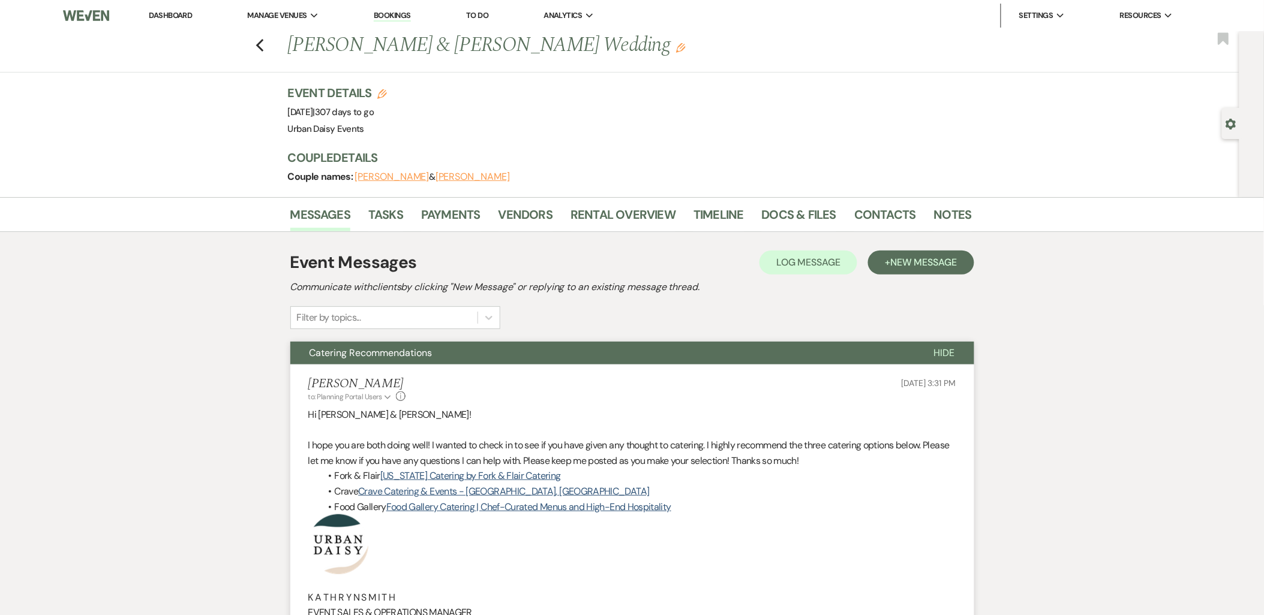
click at [160, 9] on li "Dashboard" at bounding box center [170, 16] width 55 height 24
click at [181, 14] on link "Dashboard" at bounding box center [170, 15] width 43 height 10
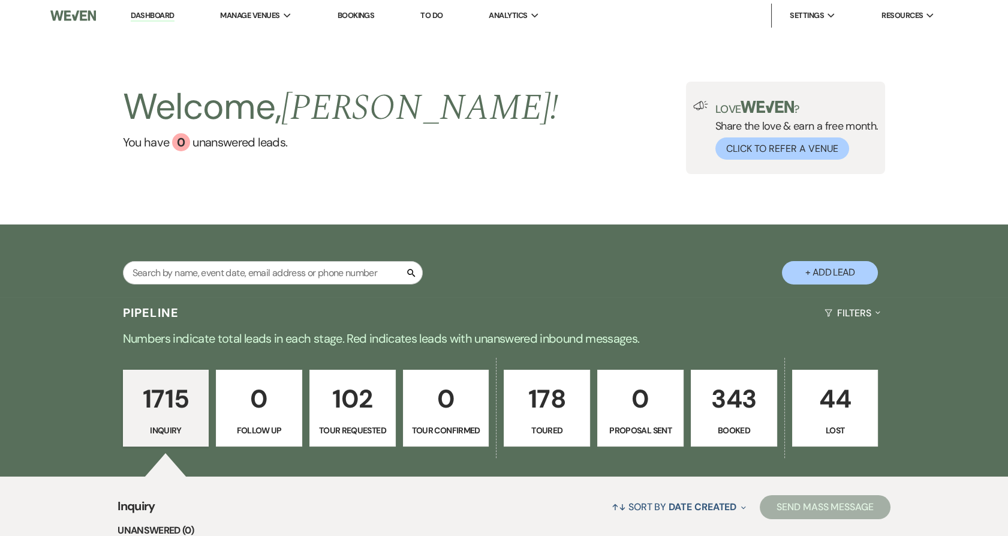
drag, startPoint x: 242, startPoint y: 46, endPoint x: 283, endPoint y: 109, distance: 74.5
click at [0, 0] on link "Urban Daisy Events" at bounding box center [0, 0] width 0 height 0
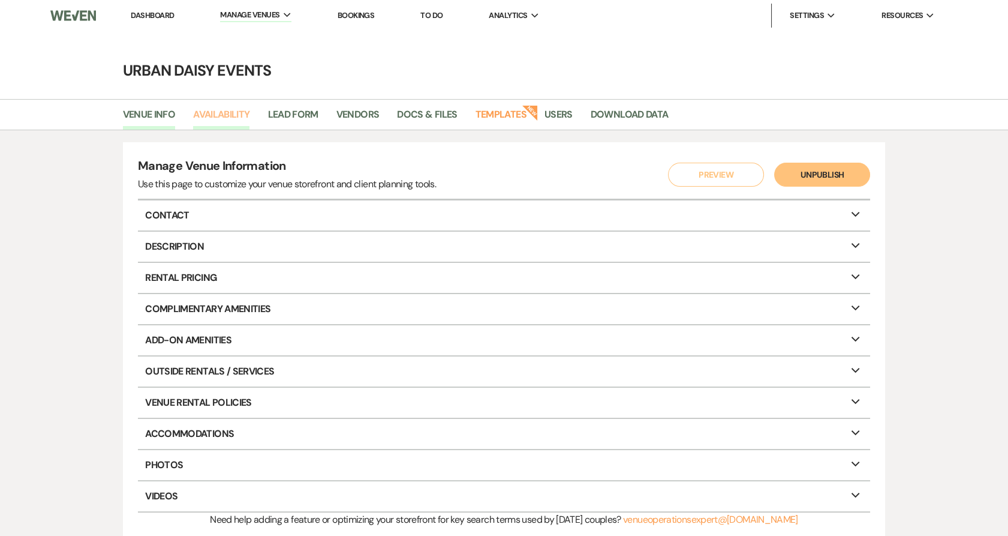
click at [241, 115] on link "Availability" at bounding box center [221, 118] width 56 height 23
select select "2"
select select "2026"
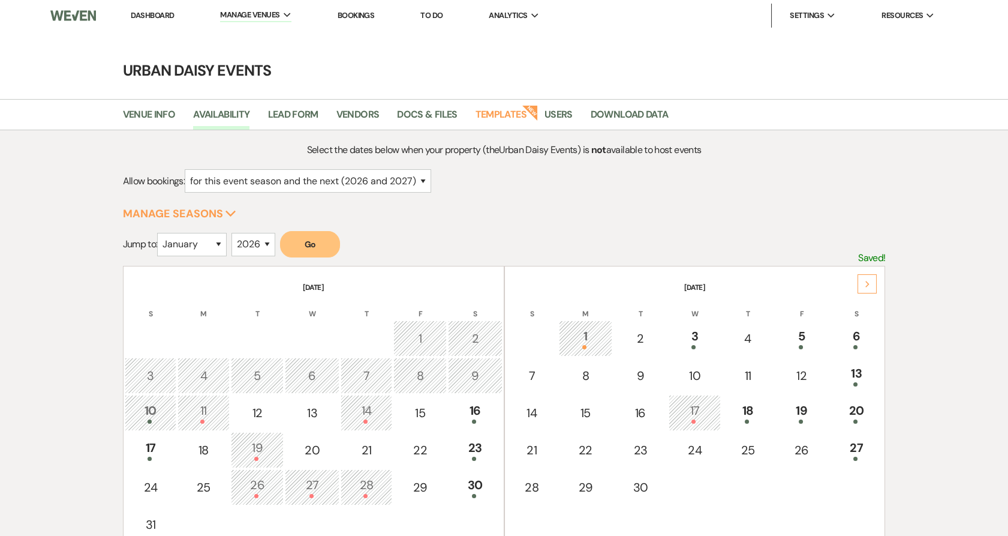
click at [869, 285] on icon "Next" at bounding box center [868, 284] width 6 height 7
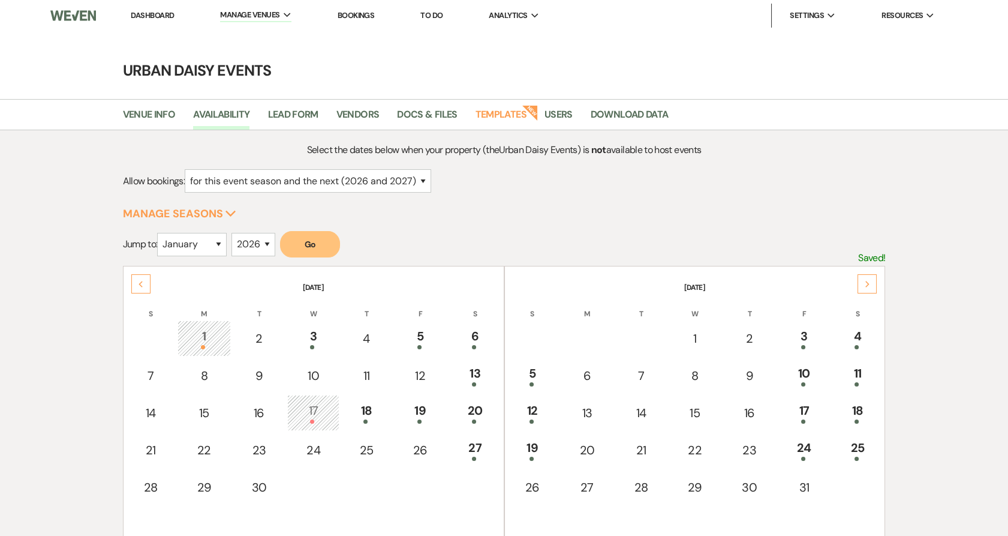
click at [869, 285] on icon "Next" at bounding box center [868, 284] width 6 height 7
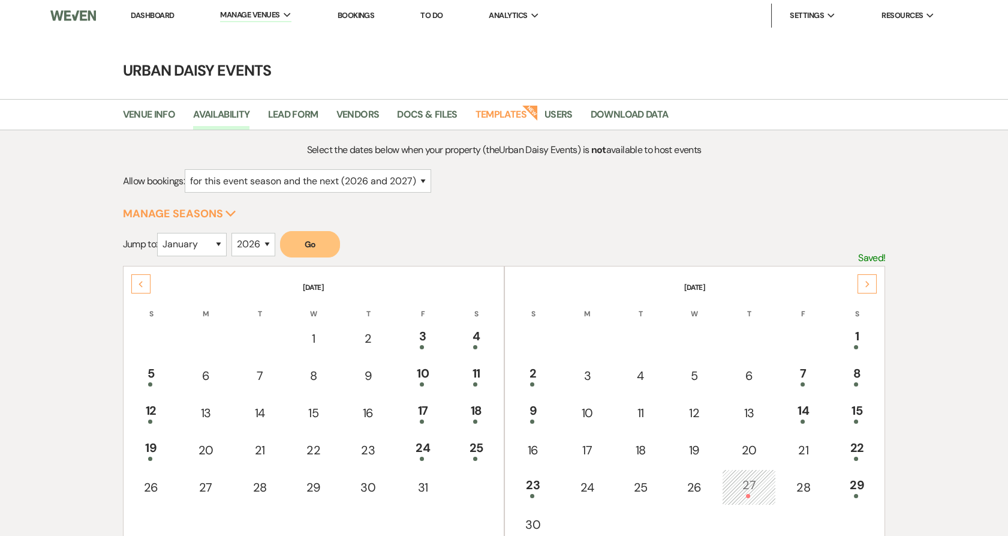
click at [869, 285] on icon "Next" at bounding box center [868, 284] width 6 height 7
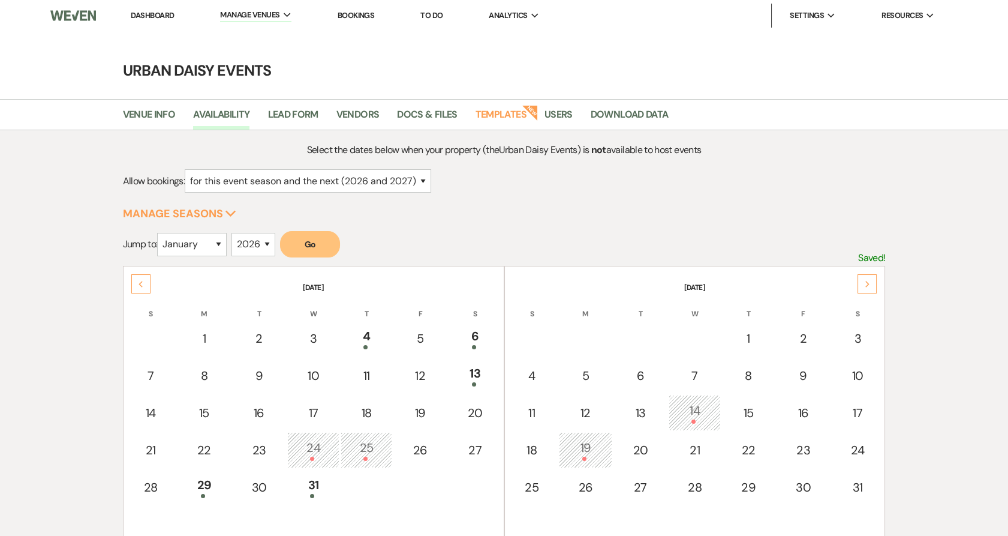
click at [869, 285] on icon "Next" at bounding box center [868, 284] width 6 height 7
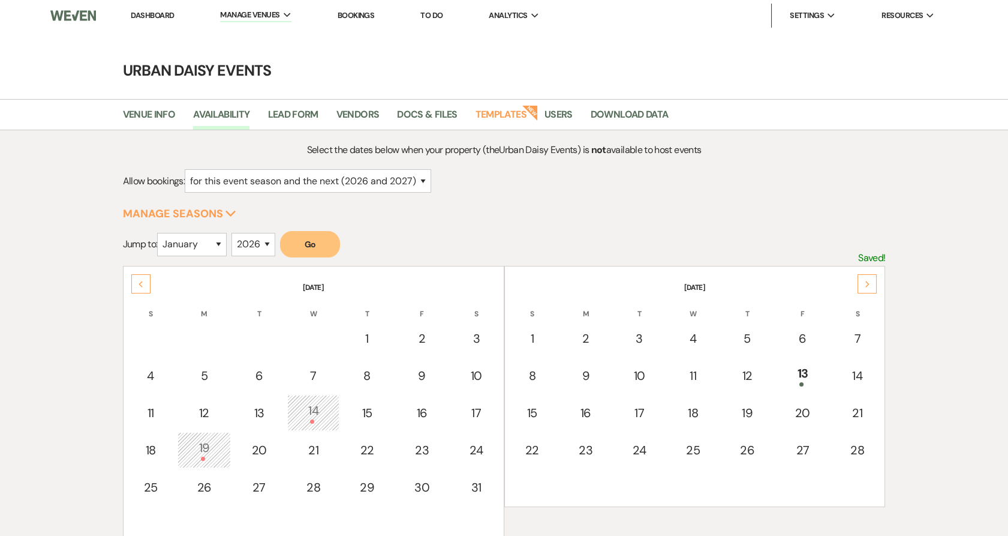
click at [869, 285] on icon "Next" at bounding box center [868, 284] width 6 height 7
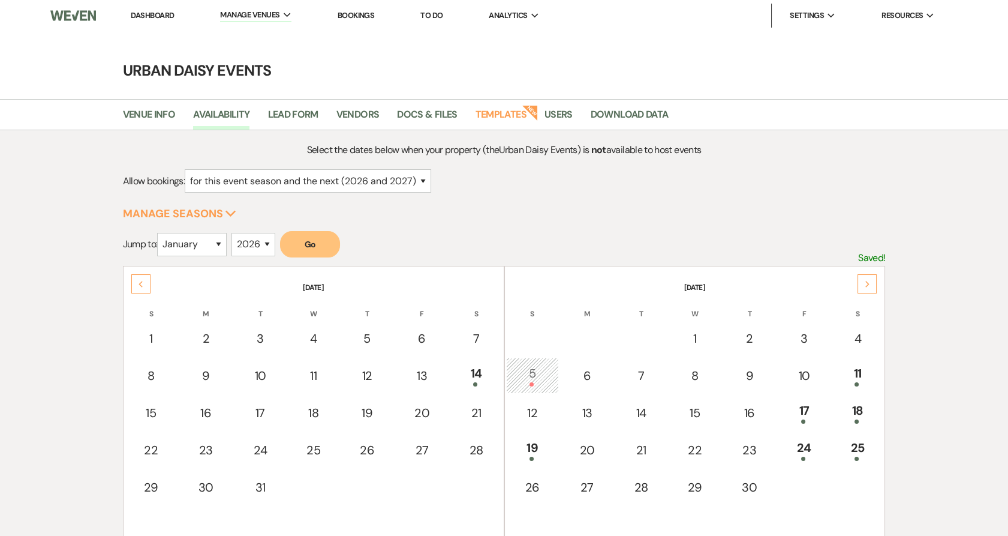
click at [869, 285] on icon "Next" at bounding box center [868, 284] width 6 height 7
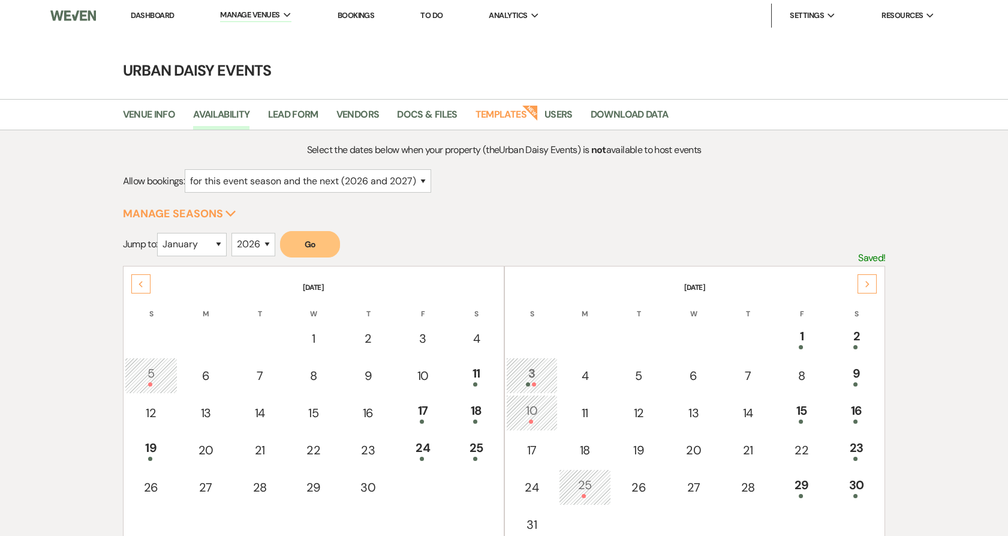
click at [869, 285] on icon "Next" at bounding box center [868, 284] width 6 height 7
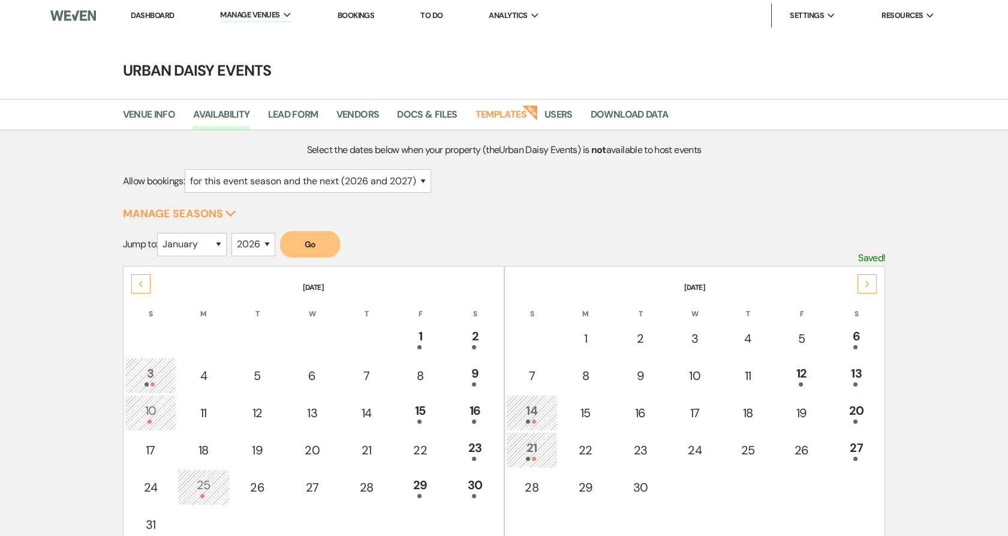
click at [869, 285] on icon "Next" at bounding box center [868, 284] width 6 height 7
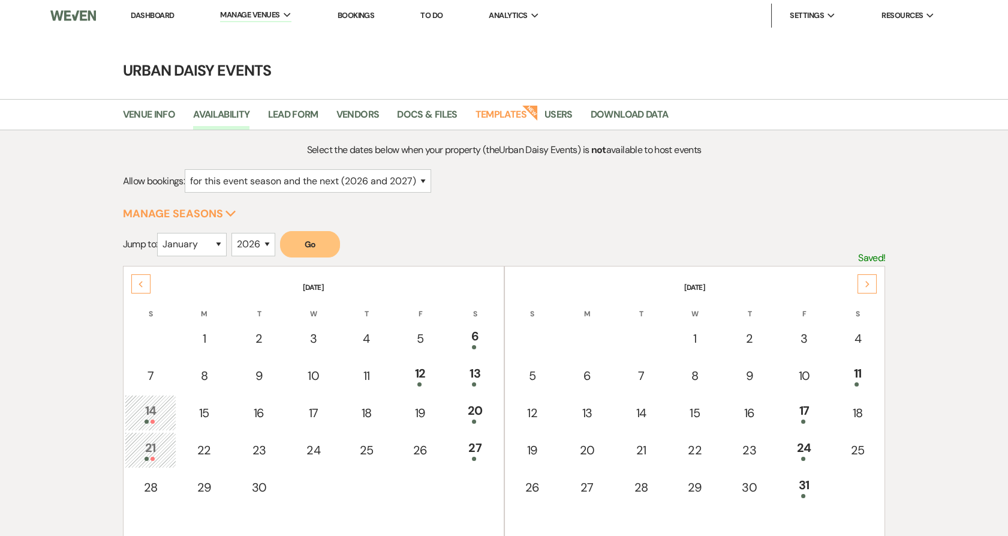
click at [154, 426] on td "14" at bounding box center [151, 413] width 52 height 36
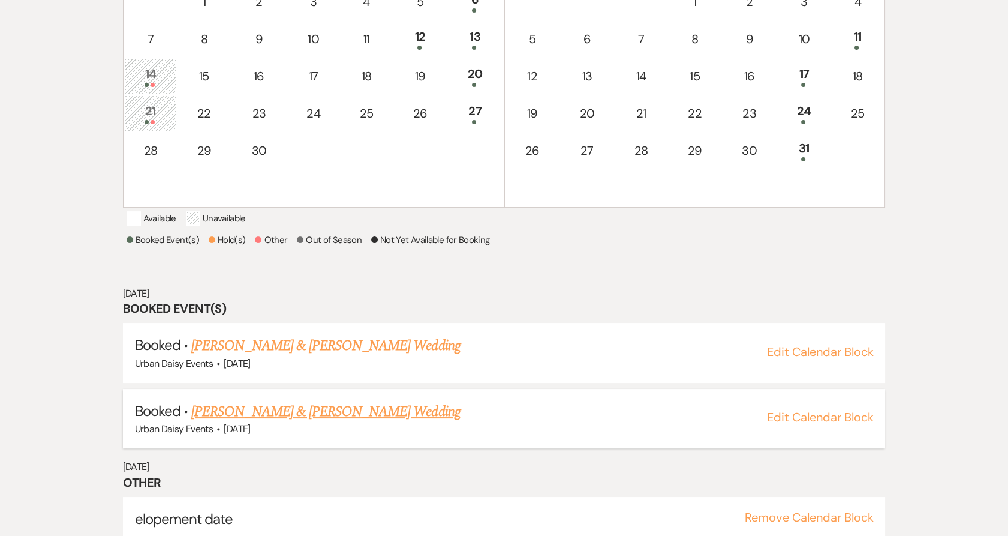
scroll to position [366, 0]
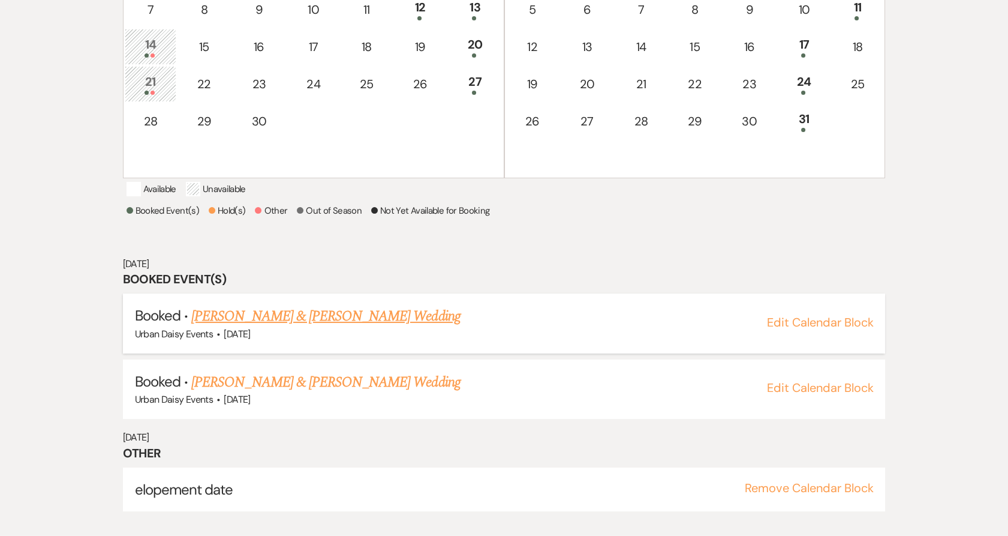
click at [239, 327] on link "[PERSON_NAME] & [PERSON_NAME] Wedding" at bounding box center [325, 316] width 269 height 22
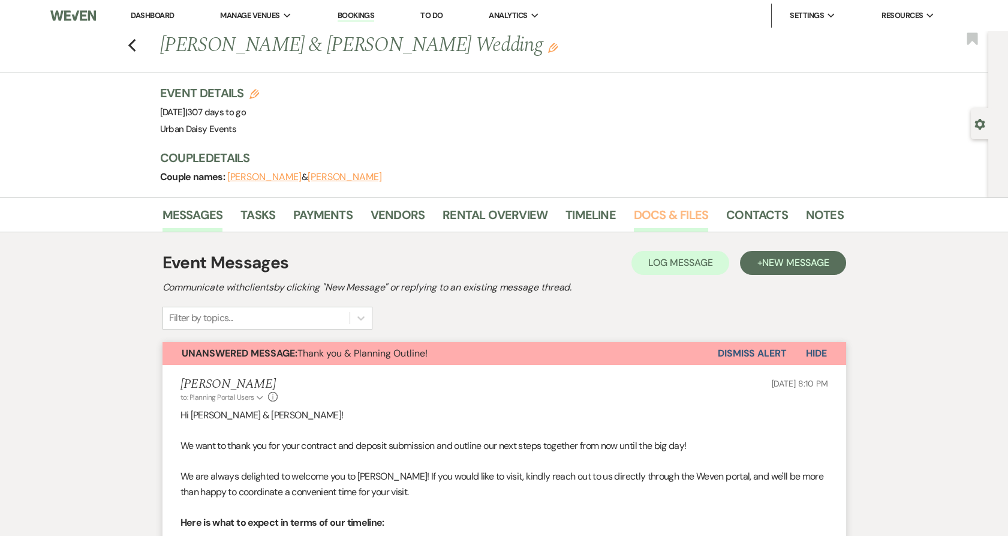
drag, startPoint x: 0, startPoint y: 0, endPoint x: 660, endPoint y: 220, distance: 695.9
click at [660, 220] on link "Docs & Files" at bounding box center [671, 218] width 74 height 26
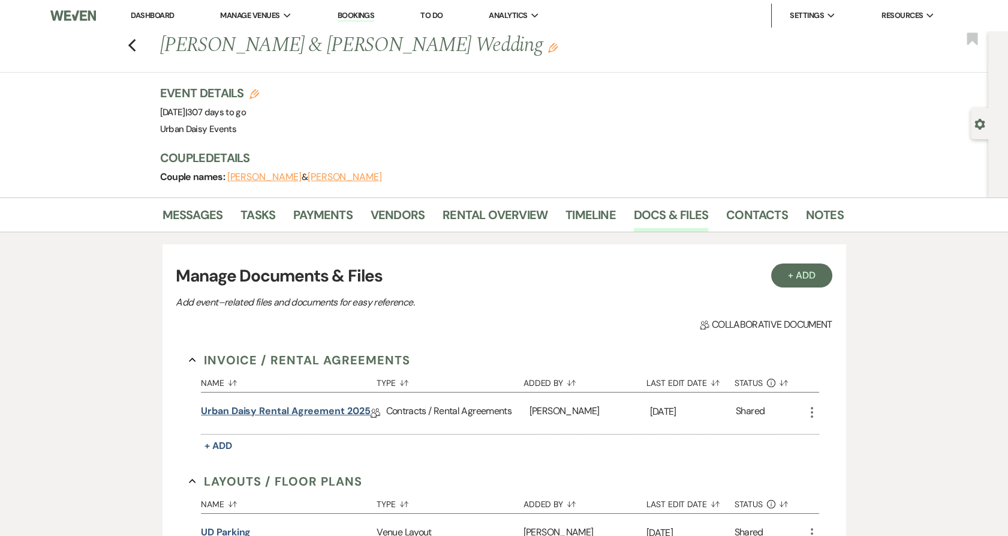
click at [305, 408] on link "Urban Daisy Rental Agreement 2025" at bounding box center [285, 413] width 169 height 19
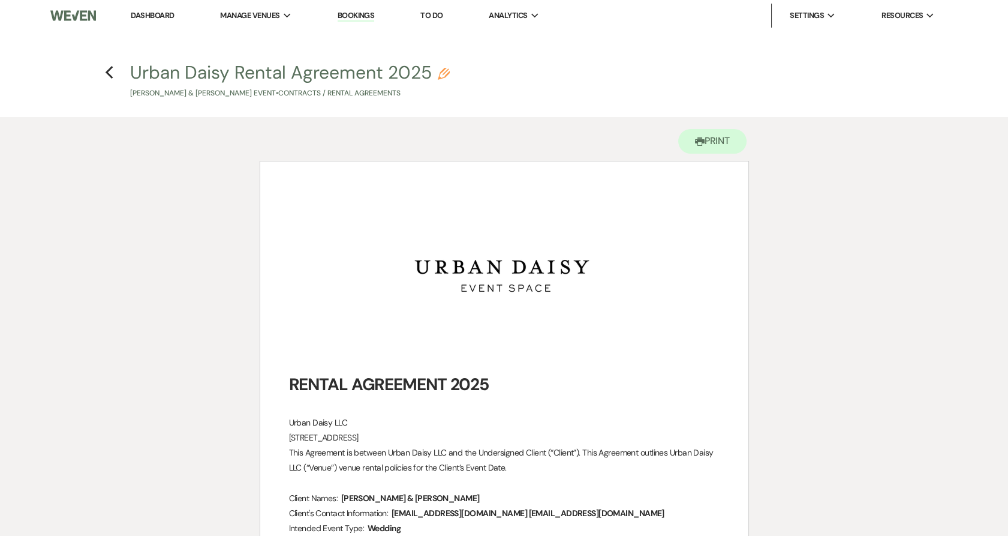
click at [113, 72] on h4 "Previous Urban Daisy Rental Agreement 2025 Pencil [PERSON_NAME] & [PERSON_NAME]…" at bounding box center [505, 79] width 864 height 39
click at [112, 72] on icon "Previous" at bounding box center [109, 72] width 9 height 14
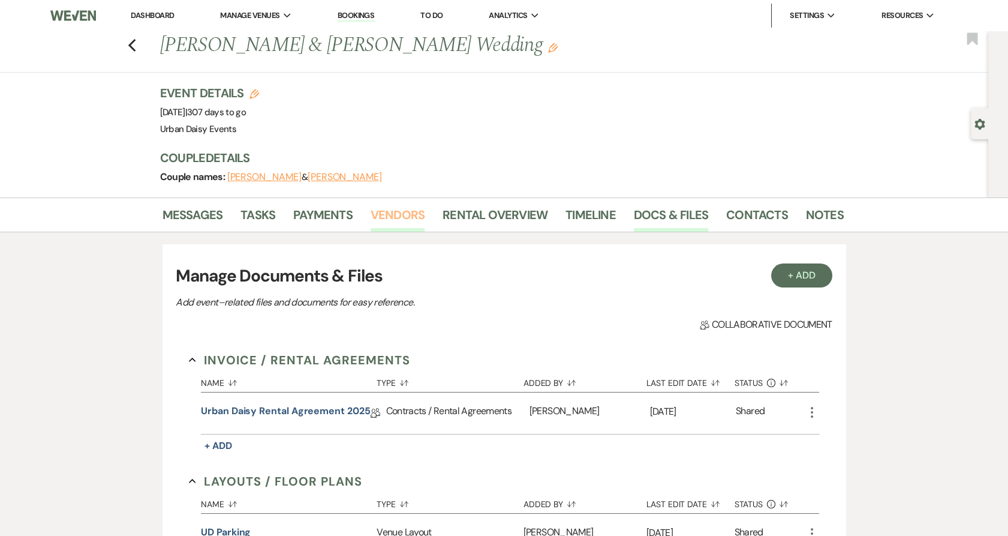
click at [406, 215] on link "Vendors" at bounding box center [398, 218] width 54 height 26
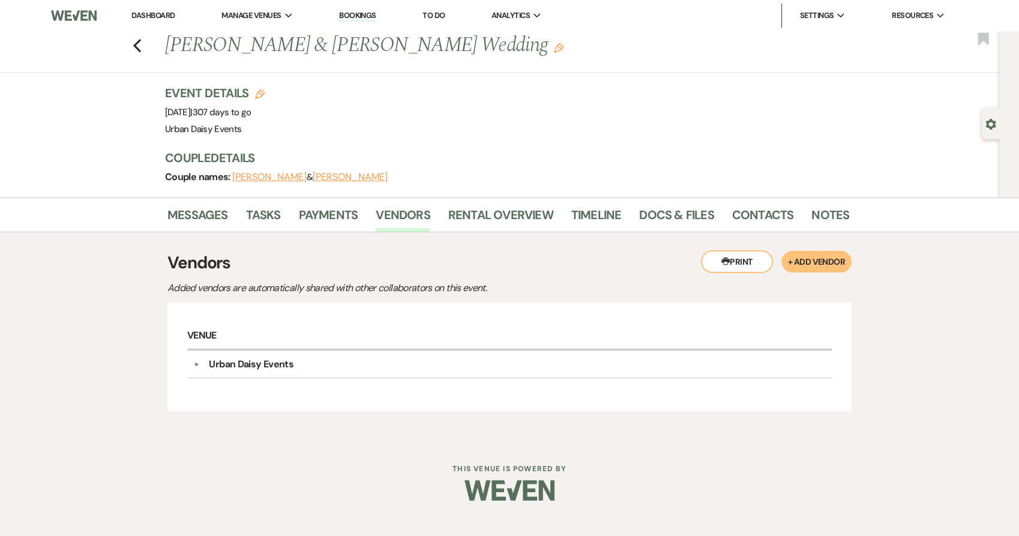
click at [813, 256] on button "+ Add Vendor" at bounding box center [816, 262] width 70 height 22
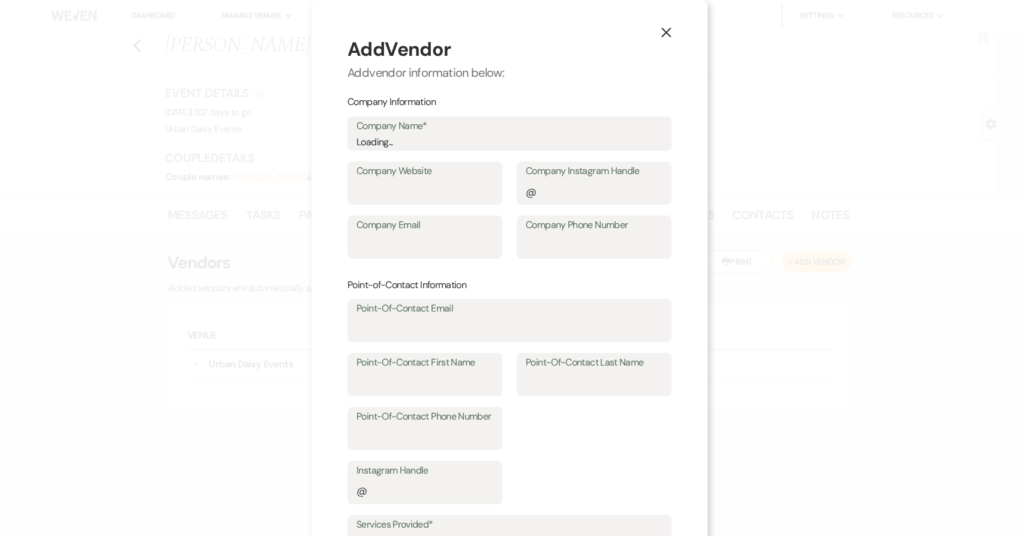
click at [407, 130] on label "Company Name*" at bounding box center [509, 126] width 306 height 17
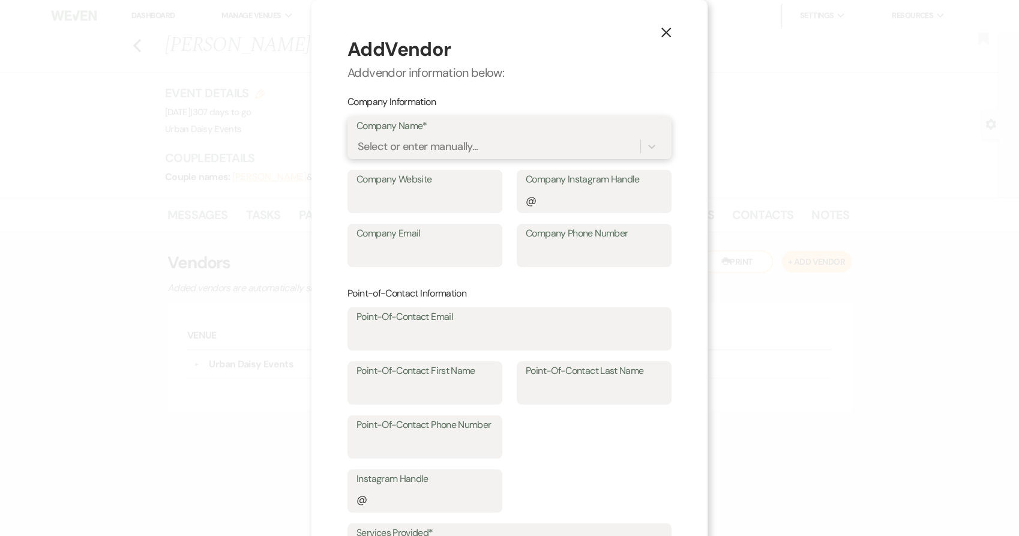
click at [398, 139] on div "Select or enter manually..." at bounding box center [417, 147] width 121 height 16
type input "fork & flair"
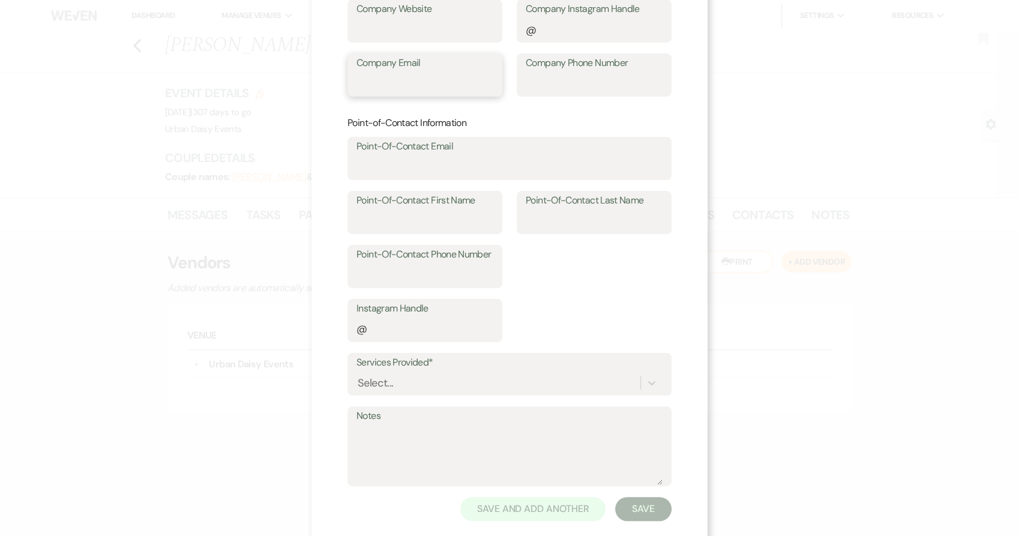
scroll to position [191, 0]
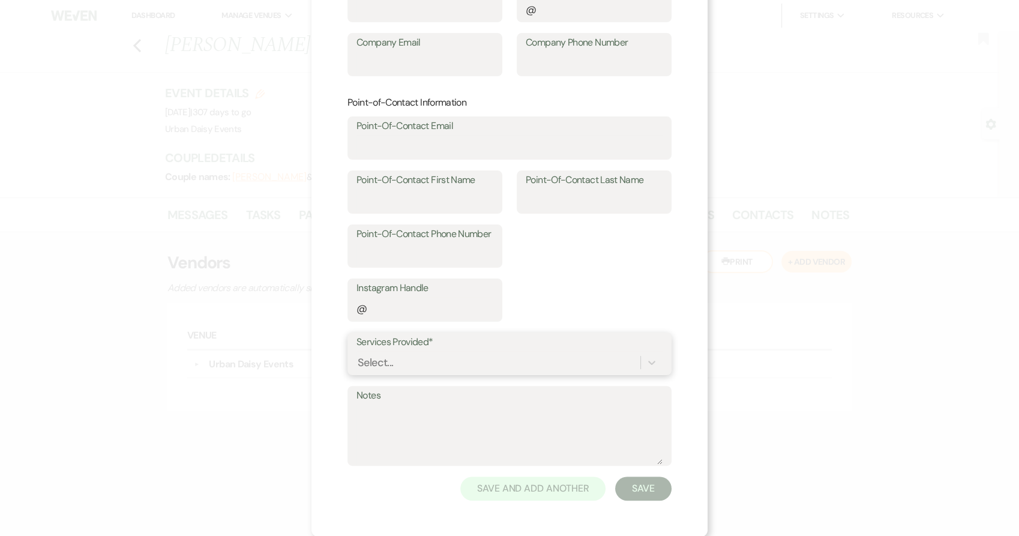
click at [408, 365] on div "Select..." at bounding box center [509, 362] width 306 height 23
type input "cater"
click at [399, 386] on div "Catering" at bounding box center [509, 393] width 306 height 24
click at [633, 490] on button "Save" at bounding box center [643, 488] width 56 height 24
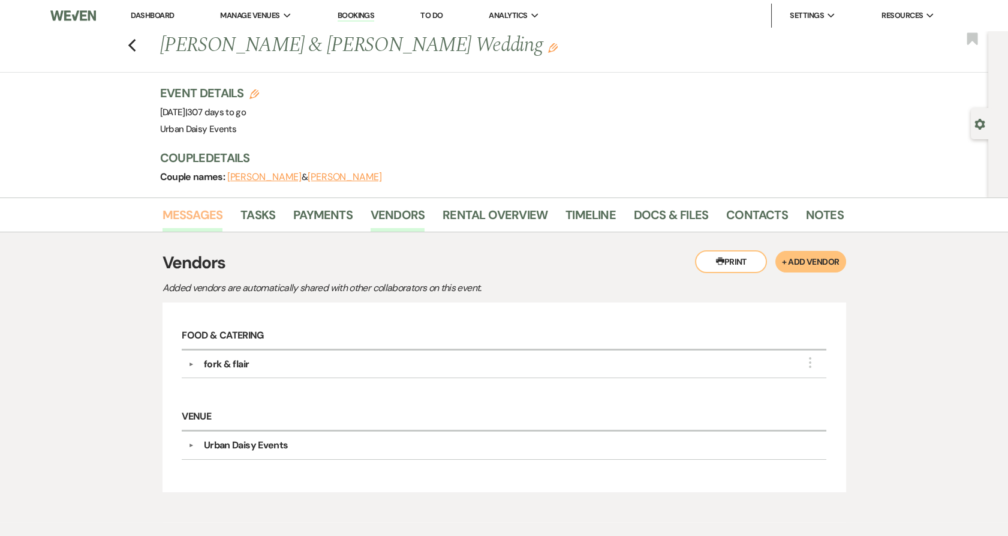
click at [208, 226] on link "Messages" at bounding box center [193, 218] width 61 height 26
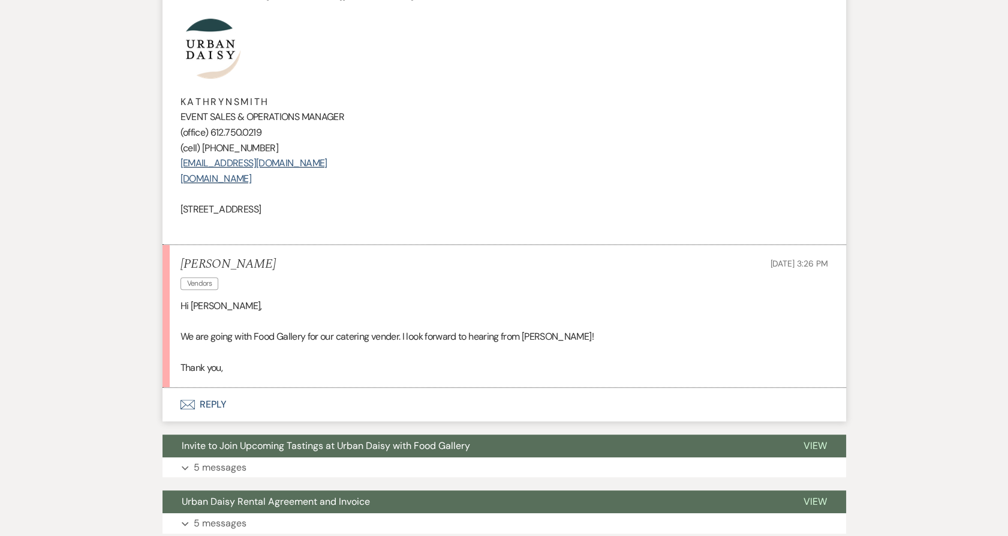
click at [202, 394] on button "Envelope Reply" at bounding box center [505, 404] width 684 height 34
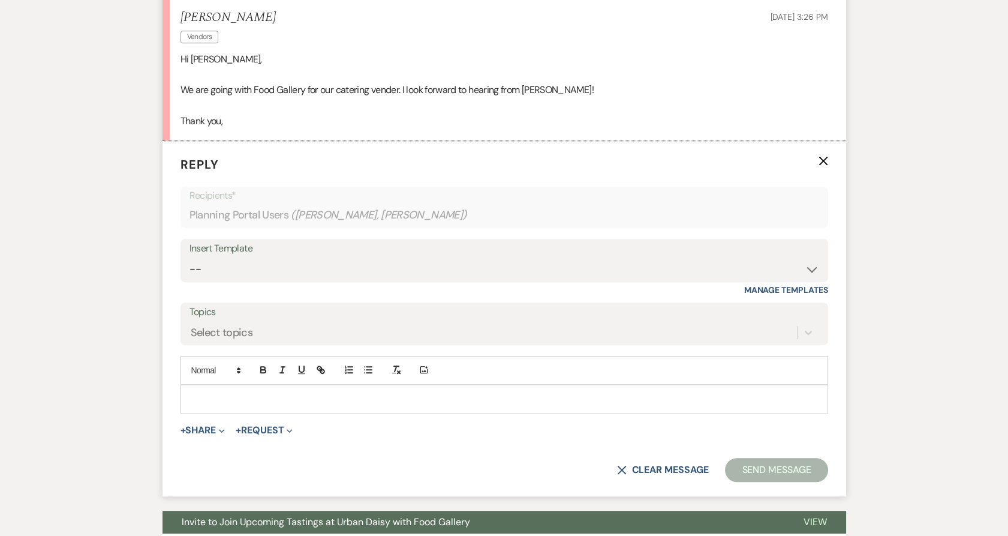
scroll to position [1716, 0]
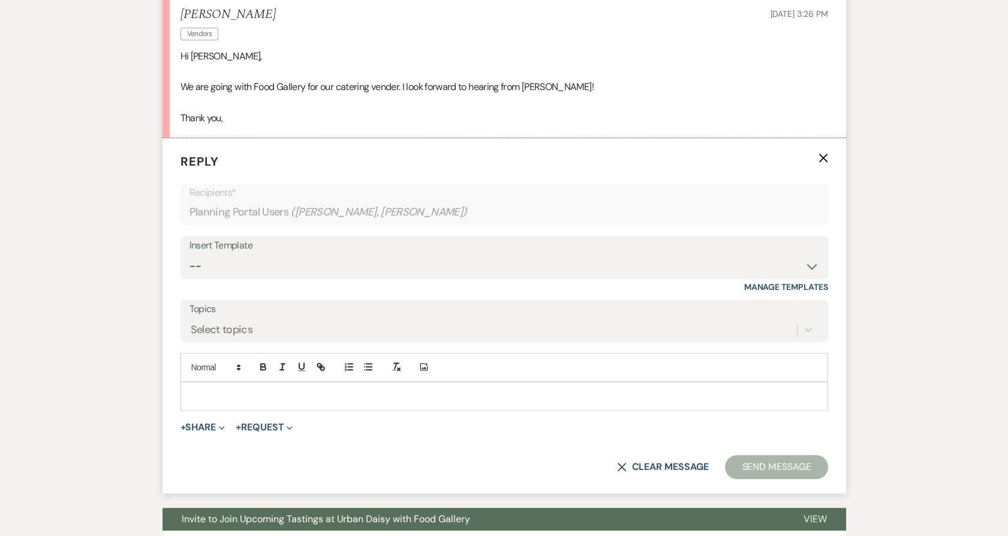
click at [209, 389] on p at bounding box center [504, 395] width 629 height 13
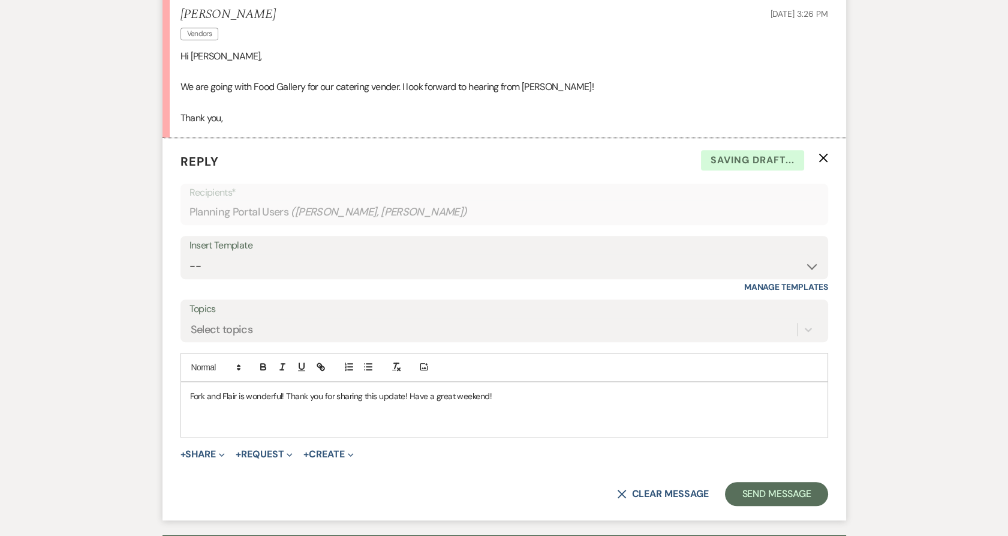
scroll to position [1449, 0]
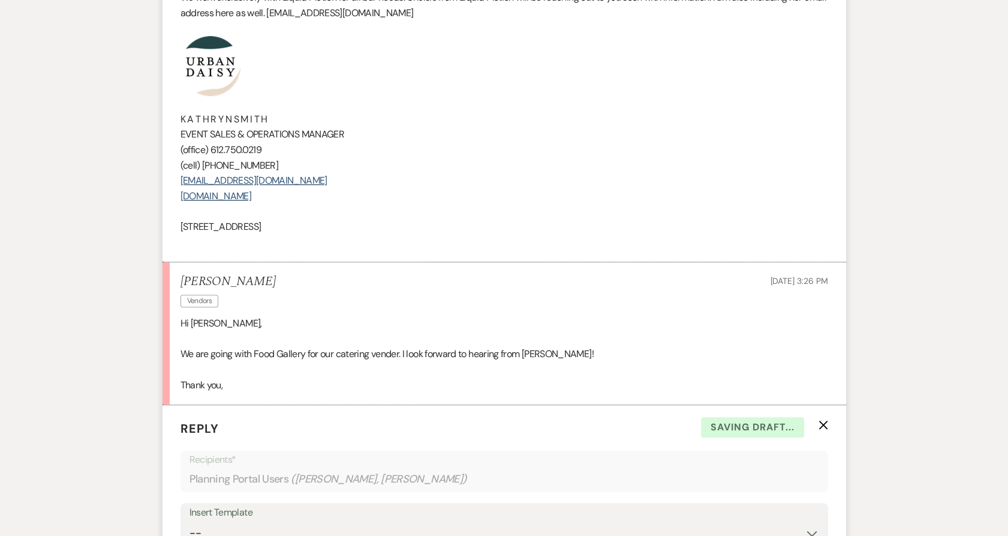
drag, startPoint x: 348, startPoint y: 216, endPoint x: 140, endPoint y: 59, distance: 260.3
copy div "K A T H R Y N S M I T H EVENT SALES & OPERATIONS MANAGER (office) [PHONE_NUMBER…"
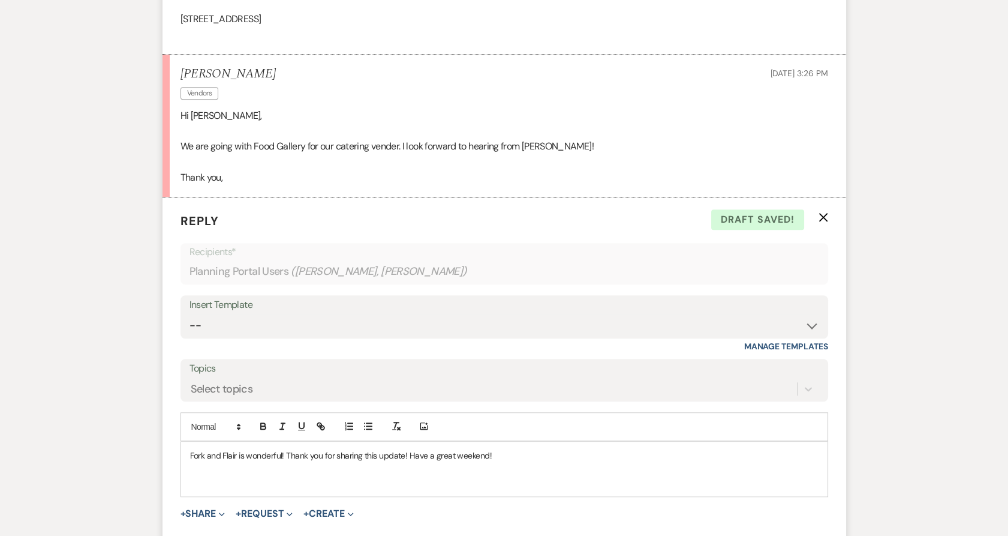
scroll to position [1783, 0]
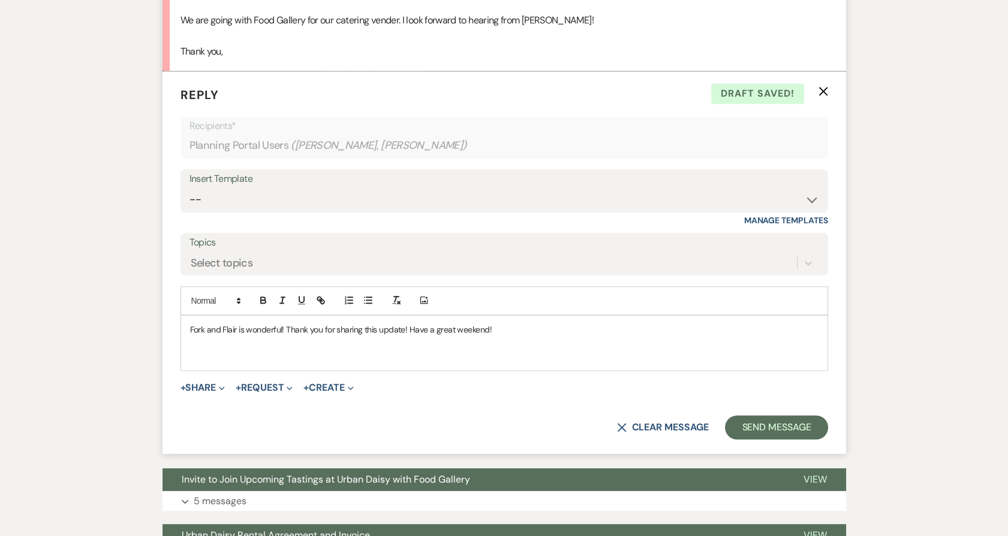
click at [263, 349] on p at bounding box center [504, 355] width 629 height 13
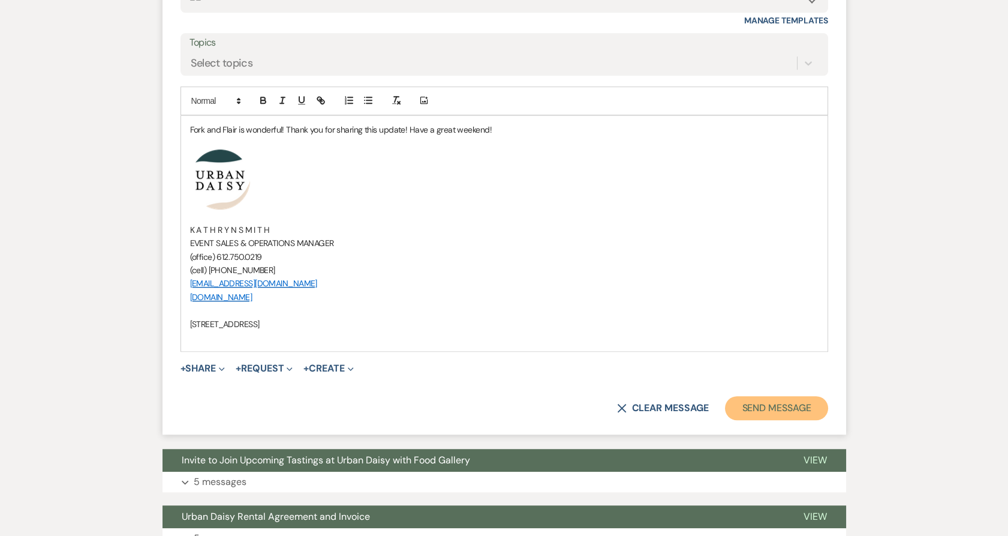
click at [757, 396] on button "Send Message" at bounding box center [776, 408] width 103 height 24
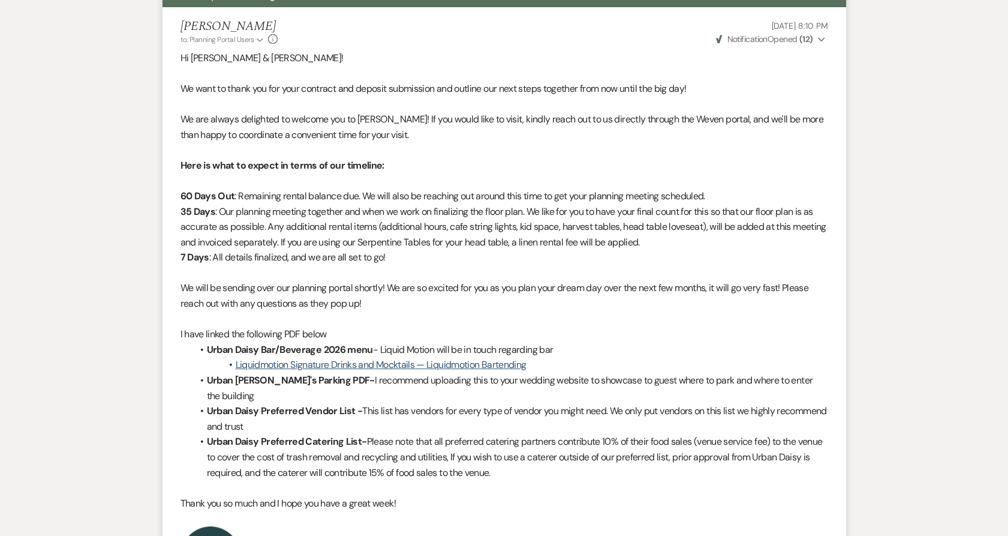
scroll to position [0, 0]
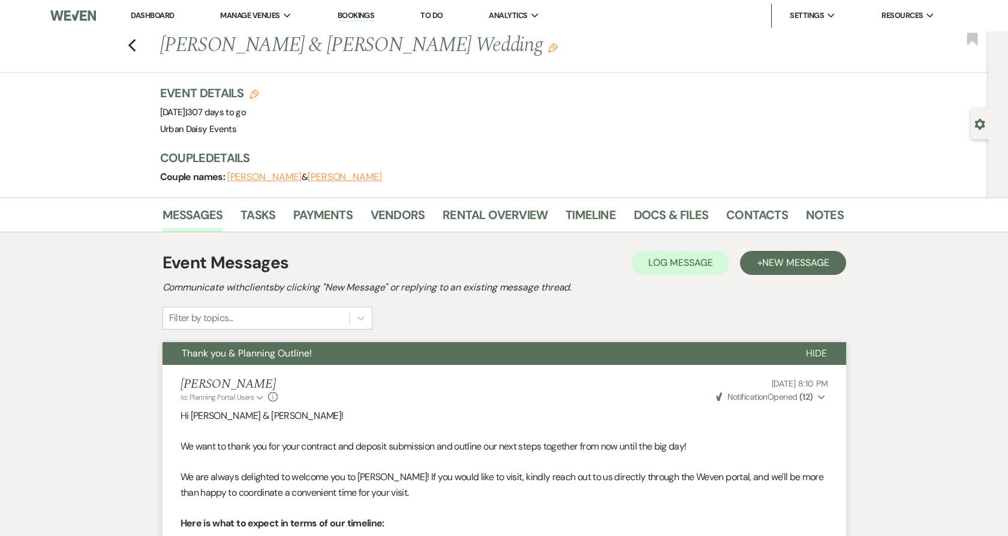
click at [139, 15] on link "Dashboard" at bounding box center [152, 15] width 43 height 10
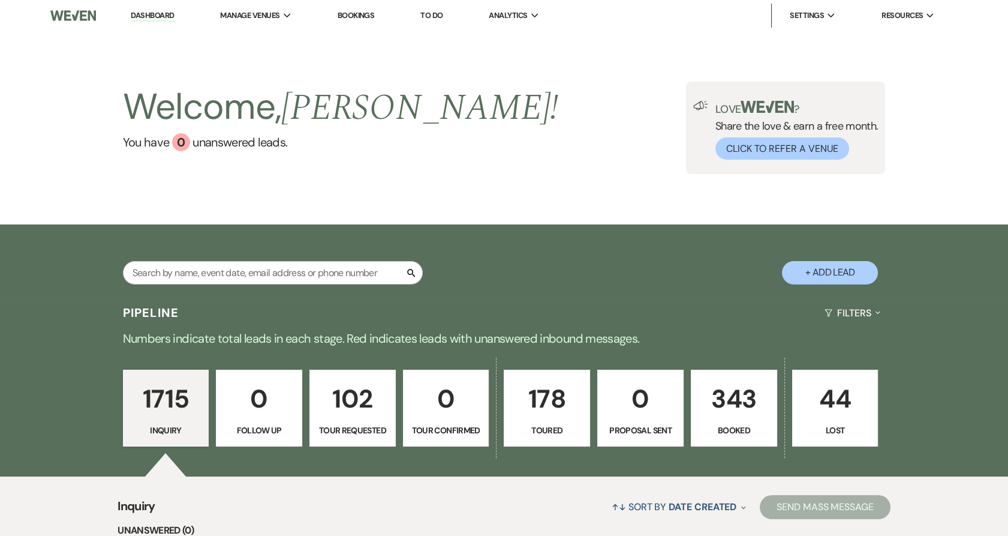
scroll to position [67, 0]
